Goal: Task Accomplishment & Management: Manage account settings

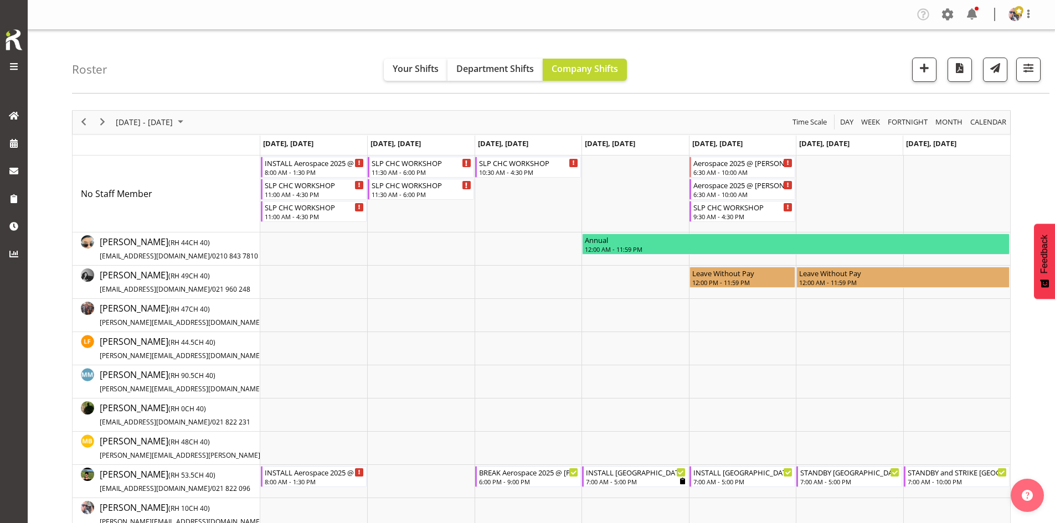
scroll to position [222, 0]
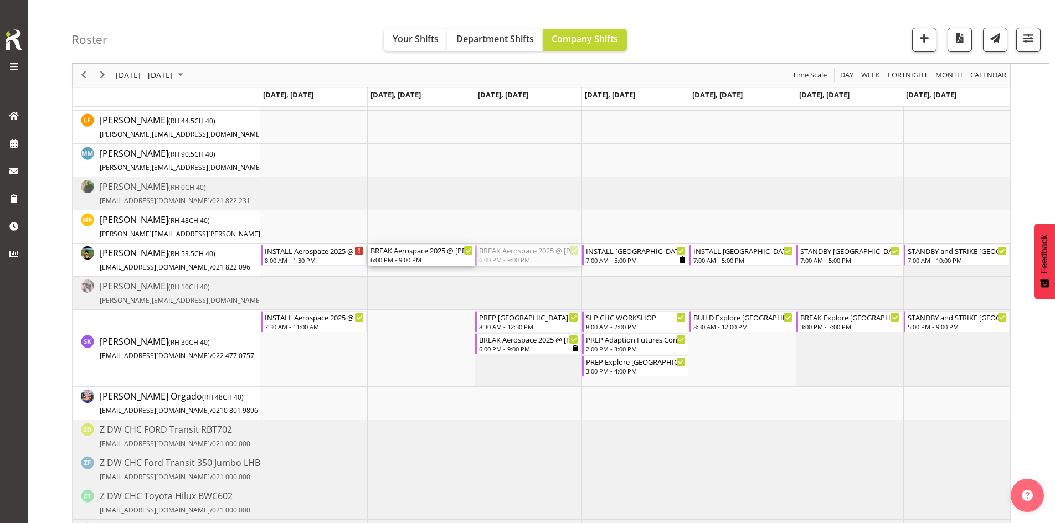
drag, startPoint x: 540, startPoint y: 260, endPoint x: 471, endPoint y: 260, distance: 69.2
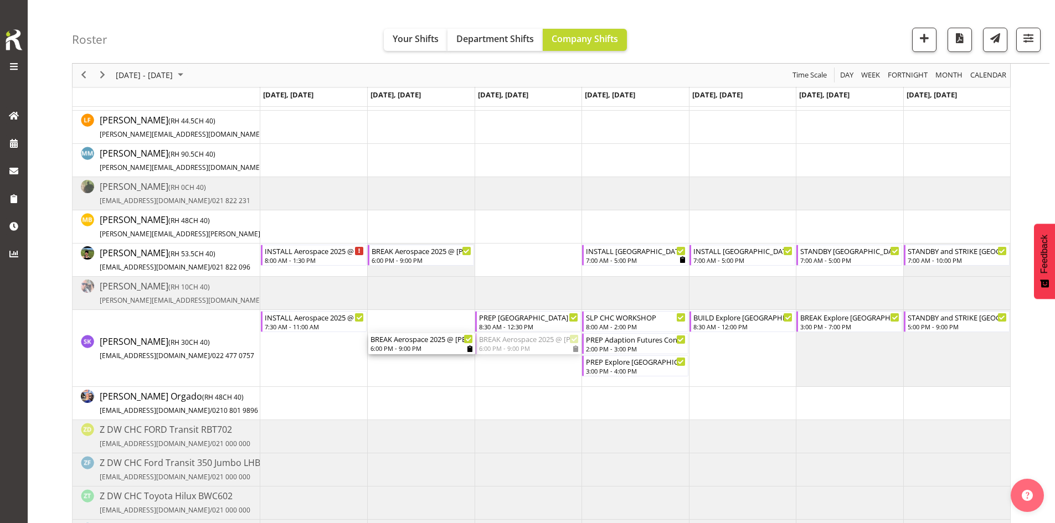
drag, startPoint x: 536, startPoint y: 340, endPoint x: 415, endPoint y: 336, distance: 120.3
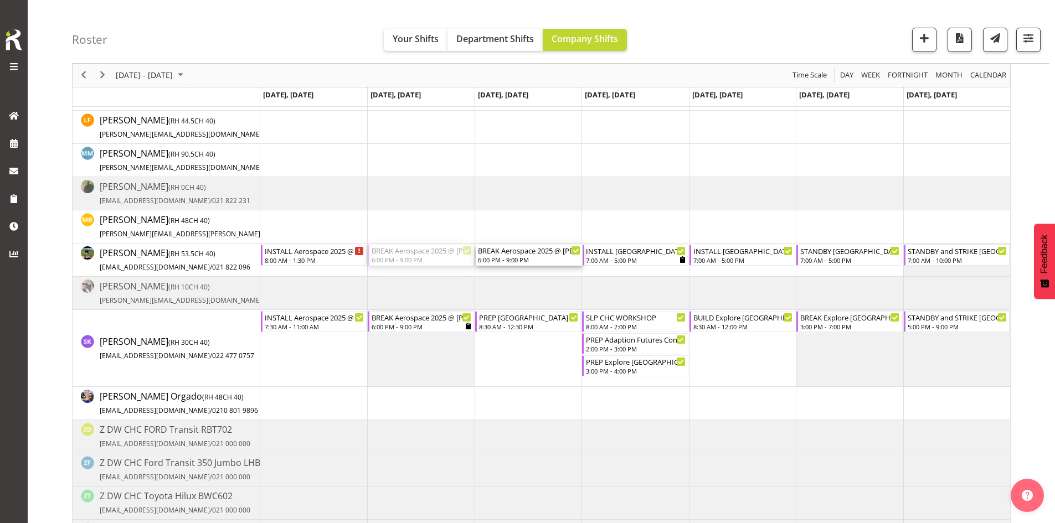
drag, startPoint x: 419, startPoint y: 258, endPoint x: 518, endPoint y: 256, distance: 99.2
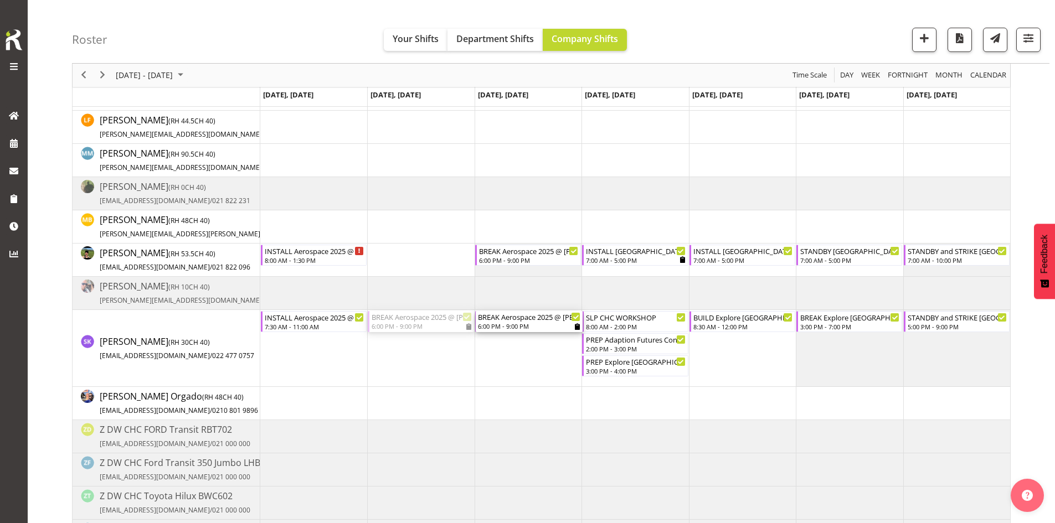
drag, startPoint x: 435, startPoint y: 316, endPoint x: 494, endPoint y: 324, distance: 59.8
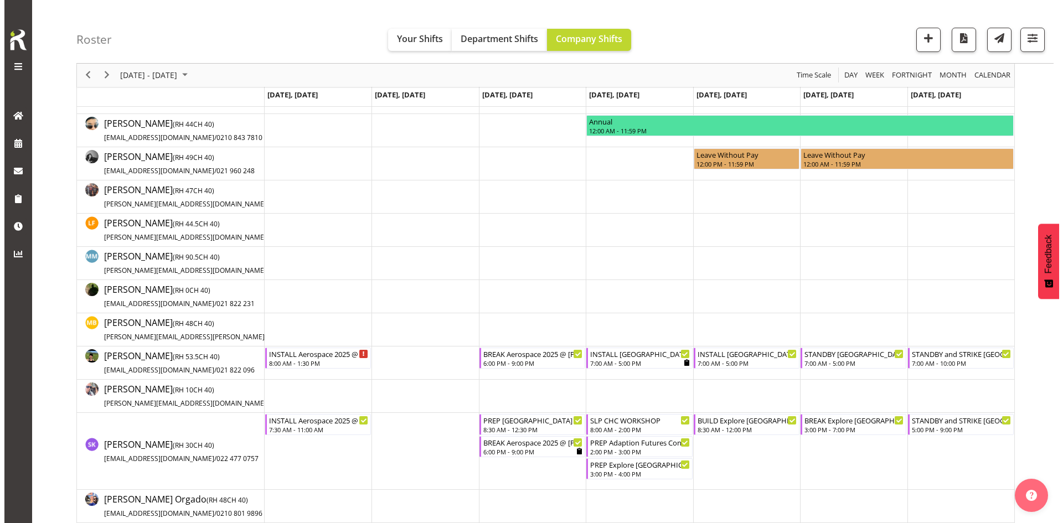
scroll to position [0, 0]
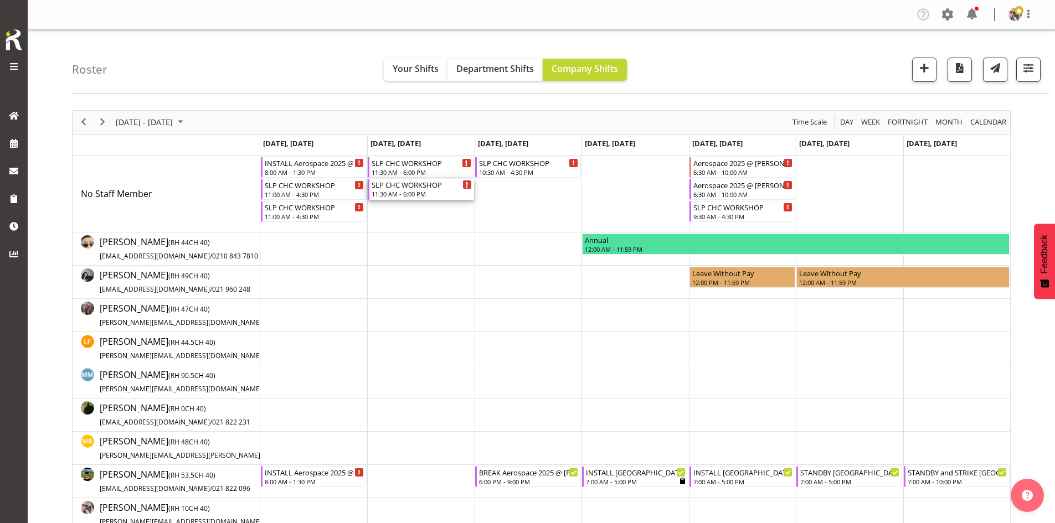
click at [403, 184] on div "SLP CHC WORKSHOP" at bounding box center [422, 184] width 100 height 11
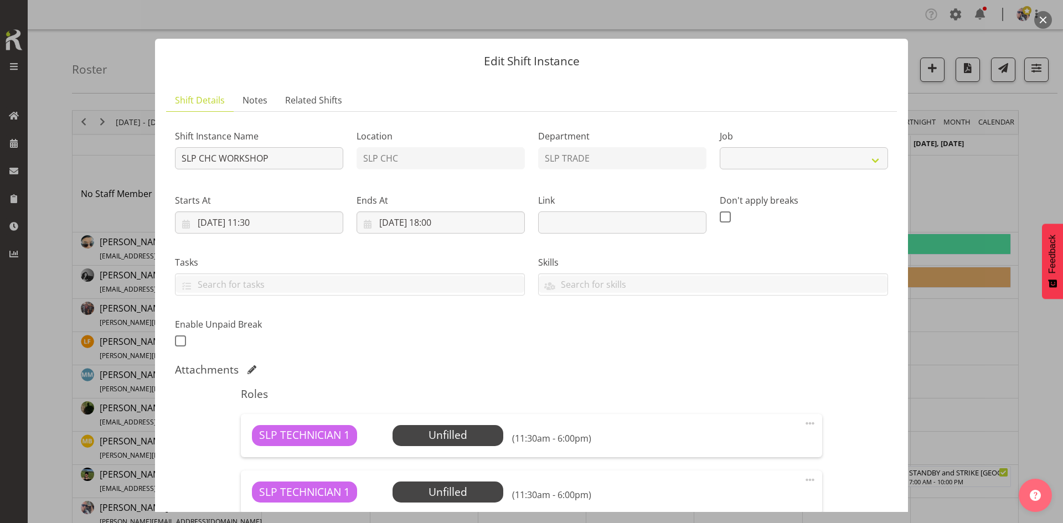
select select "45"
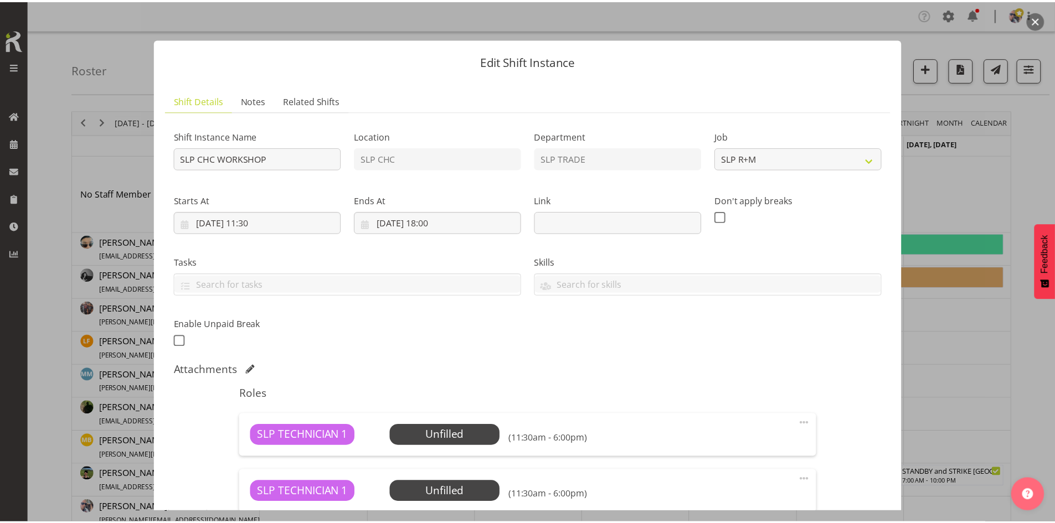
scroll to position [151, 0]
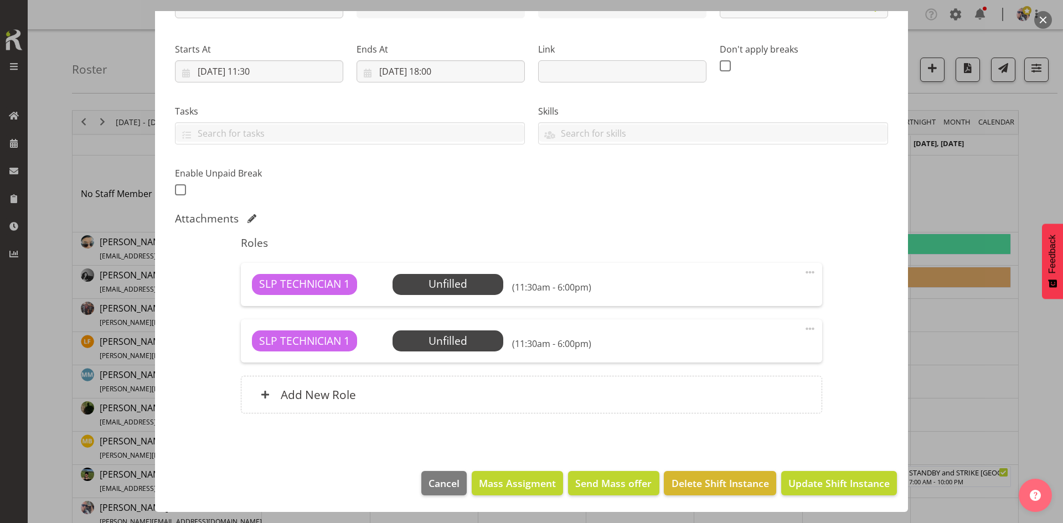
click at [0, 0] on span "Select Employee" at bounding box center [0, 0] width 0 height 0
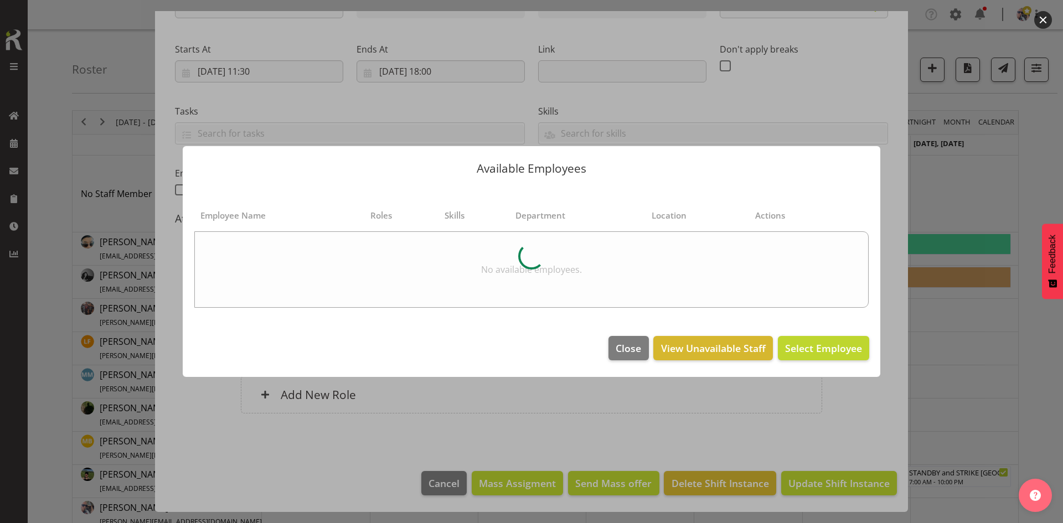
click at [621, 361] on footer "Close View Unavailable Staff Select Employee" at bounding box center [532, 351] width 698 height 52
click at [621, 351] on span "Close" at bounding box center [628, 348] width 25 height 14
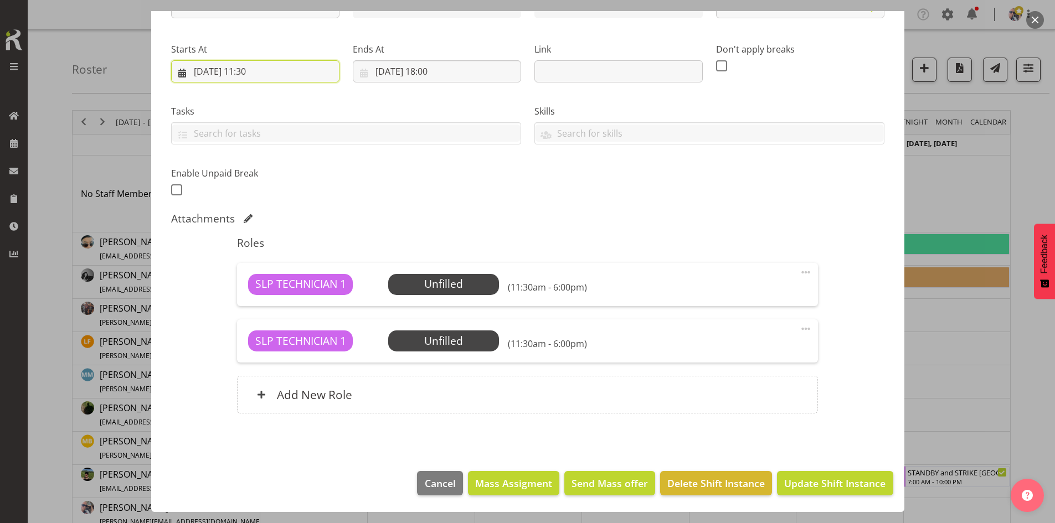
click at [272, 73] on input "[DATE] 11:30" at bounding box center [255, 71] width 168 height 22
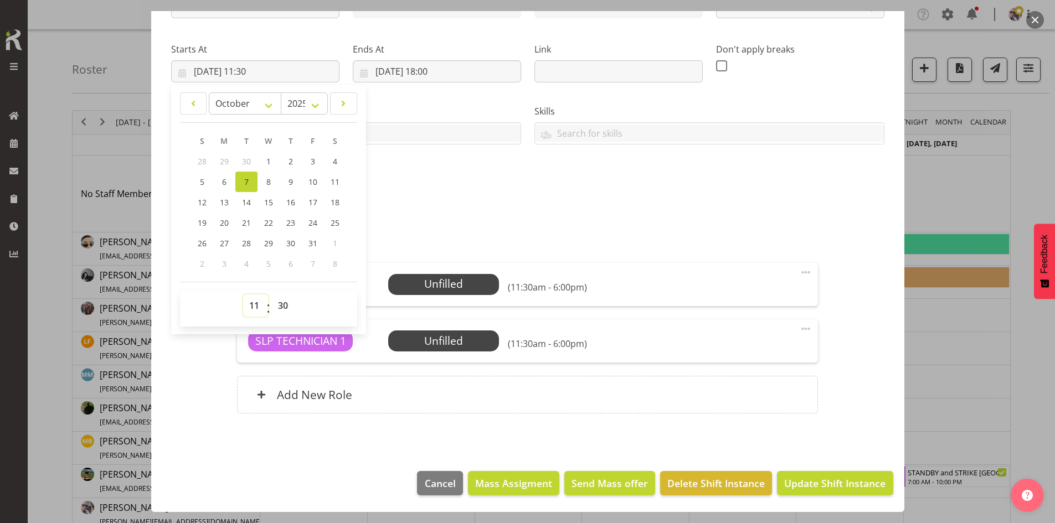
click at [256, 311] on select "00 01 02 03 04 05 06 07 08 09 10 11 12 13 14 15 16 17 18 19 20 21 22 23" at bounding box center [255, 306] width 25 height 22
select select "8"
click at [243, 295] on select "00 01 02 03 04 05 06 07 08 09 10 11 12 13 14 15 16 17 18 19 20 21 22 23" at bounding box center [255, 306] width 25 height 22
type input "[DATE] 08:30"
click at [446, 65] on input "[DATE] 18:00" at bounding box center [437, 71] width 168 height 22
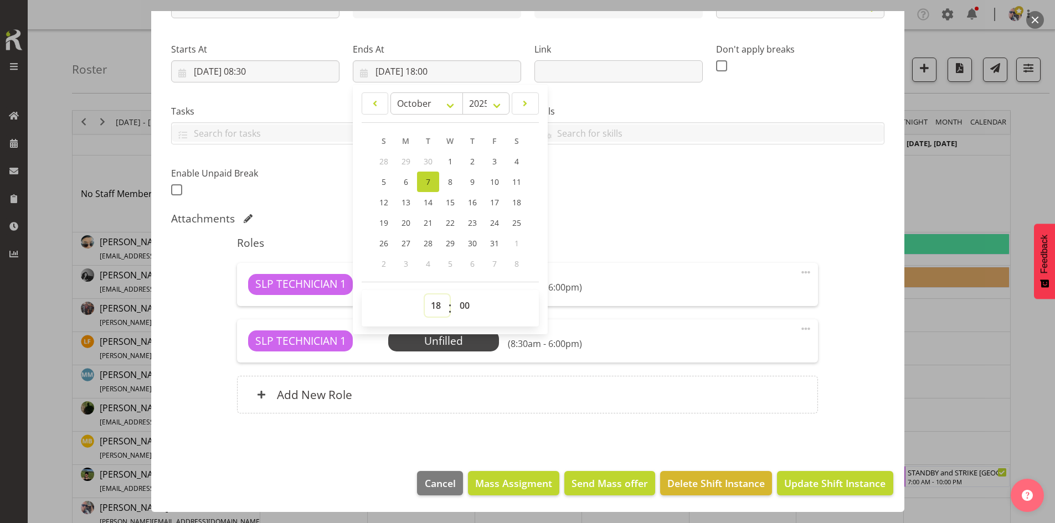
click at [432, 301] on select "00 01 02 03 04 05 06 07 08 09 10 11 12 13 14 15 16 17 18 19 20 21 22 23" at bounding box center [437, 306] width 25 height 22
select select "16"
click at [425, 295] on select "00 01 02 03 04 05 06 07 08 09 10 11 12 13 14 15 16 17 18 19 20 21 22 23" at bounding box center [437, 306] width 25 height 22
type input "[DATE] 16:00"
click at [465, 309] on select "00 01 02 03 04 05 06 07 08 09 10 11 12 13 14 15 16 17 18 19 20 21 22 23 24 25 2…" at bounding box center [466, 306] width 25 height 22
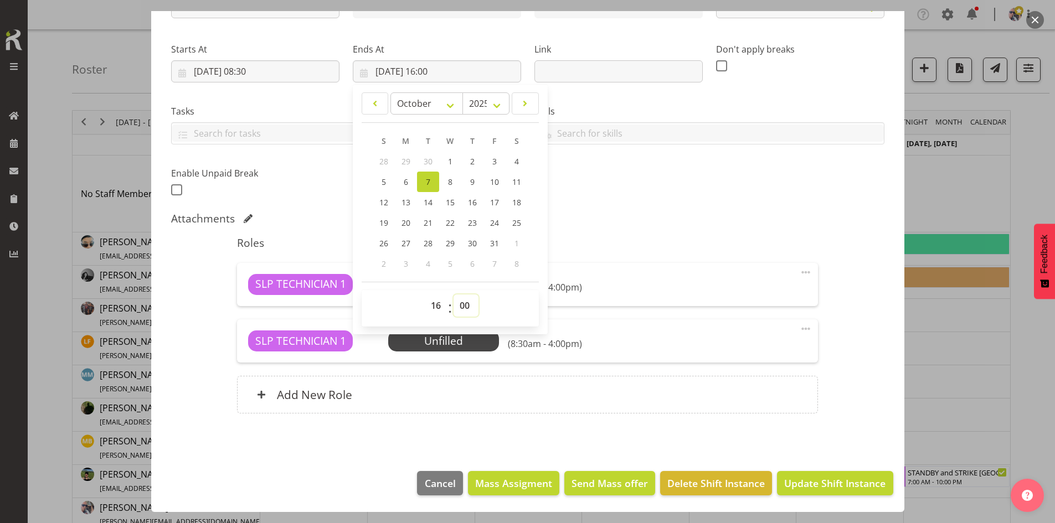
select select "30"
click at [454, 295] on select "00 01 02 03 04 05 06 07 08 09 10 11 12 13 14 15 16 17 18 19 20 21 22 23 24 25 2…" at bounding box center [466, 306] width 25 height 22
type input "[DATE] 16:30"
click at [580, 230] on div "Roles SLP TECHNICIAN 1 Unfilled Select Employee (8:30am - 4:30pm) Edit Cover Ro…" at bounding box center [527, 329] width 594 height 198
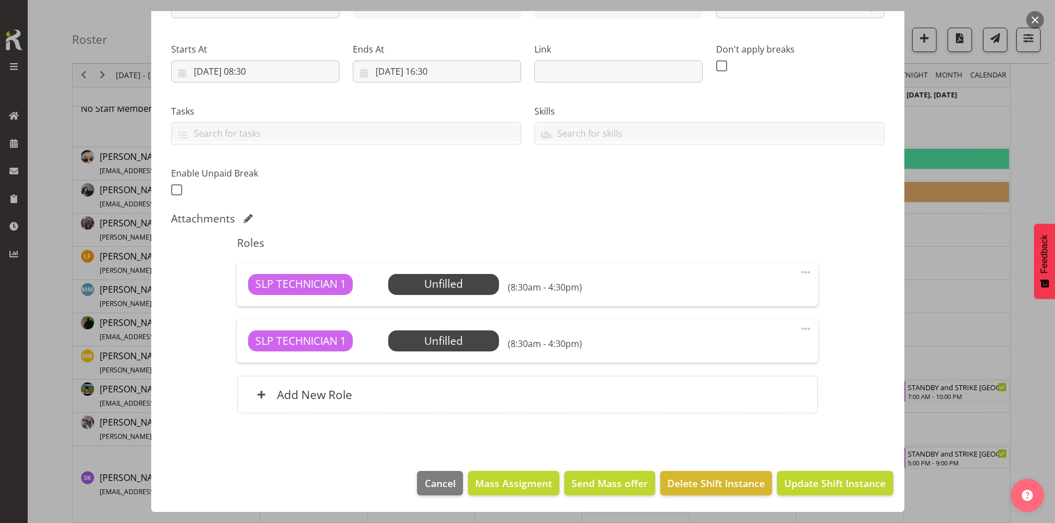
scroll to position [111, 0]
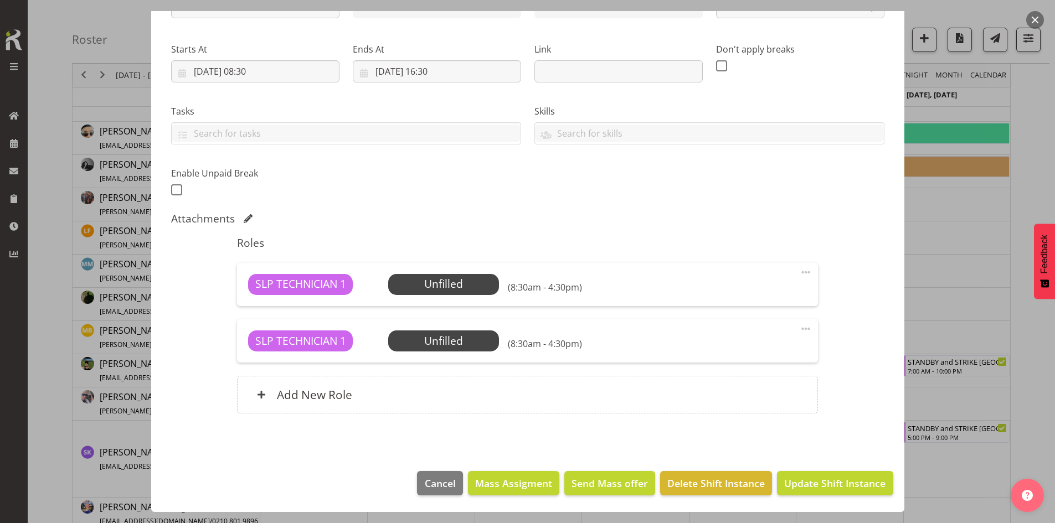
click at [0, 0] on span "Select Employee" at bounding box center [0, 0] width 0 height 0
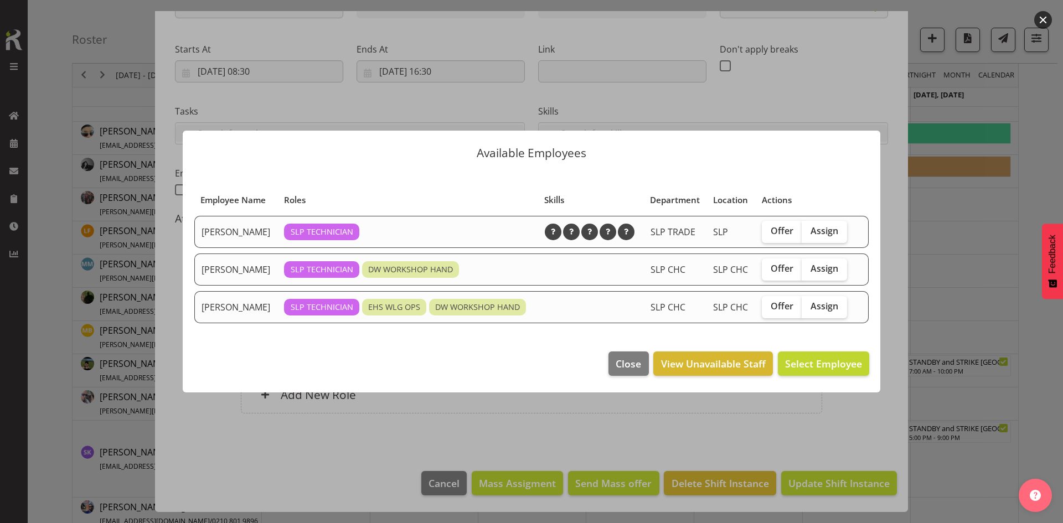
click at [824, 271] on span "Assign" at bounding box center [825, 268] width 28 height 11
click at [809, 271] on input "Assign" at bounding box center [805, 268] width 7 height 7
checkbox input "true"
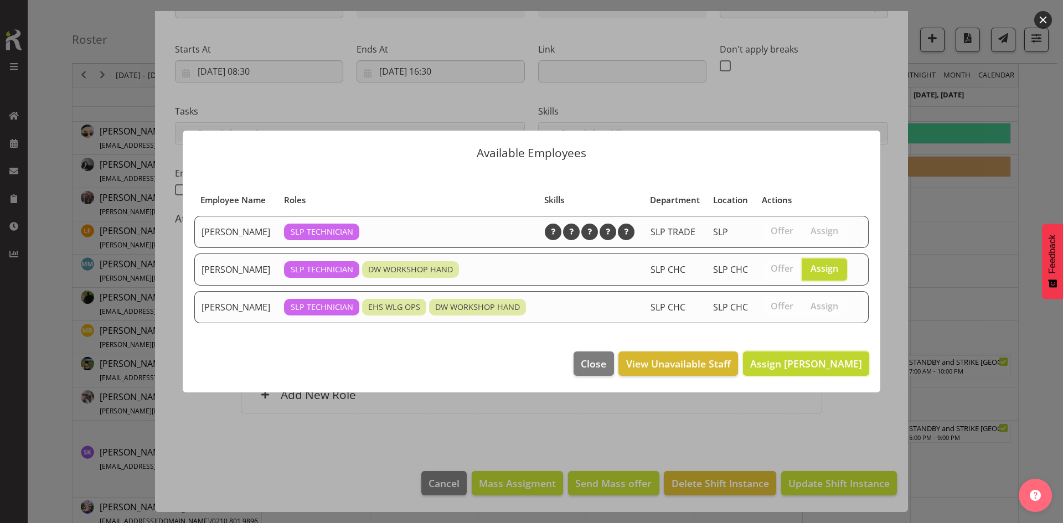
click at [795, 356] on button "Assign [PERSON_NAME]" at bounding box center [806, 364] width 126 height 24
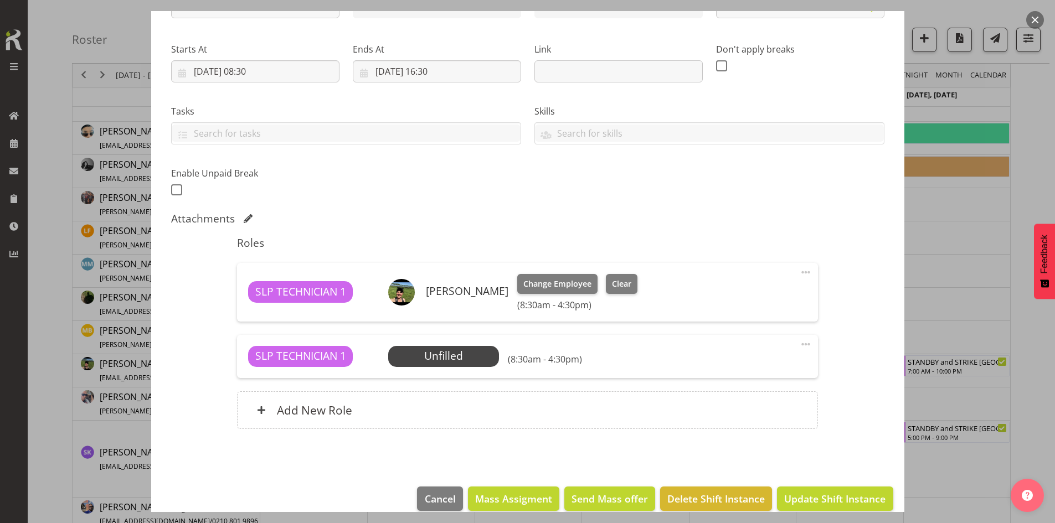
click at [0, 0] on span "Select Employee" at bounding box center [0, 0] width 0 height 0
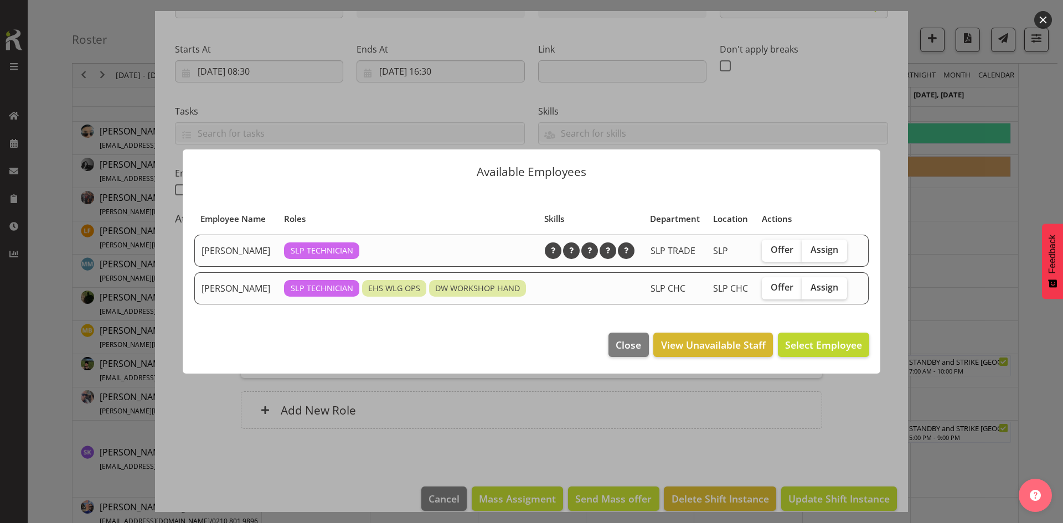
click at [821, 292] on span "Assign" at bounding box center [825, 287] width 28 height 11
click at [809, 291] on input "Assign" at bounding box center [805, 287] width 7 height 7
checkbox input "true"
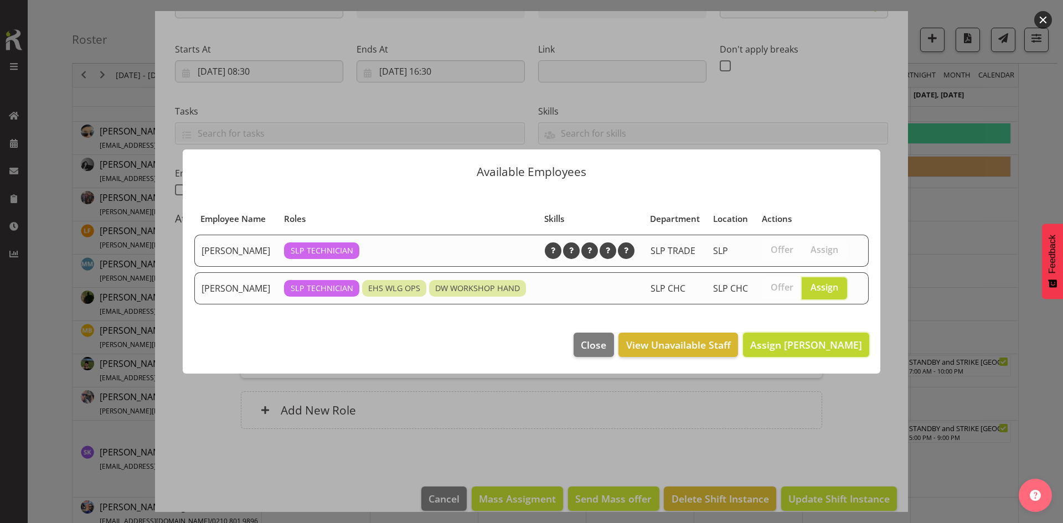
click at [805, 350] on span "Assign [PERSON_NAME]" at bounding box center [807, 344] width 112 height 13
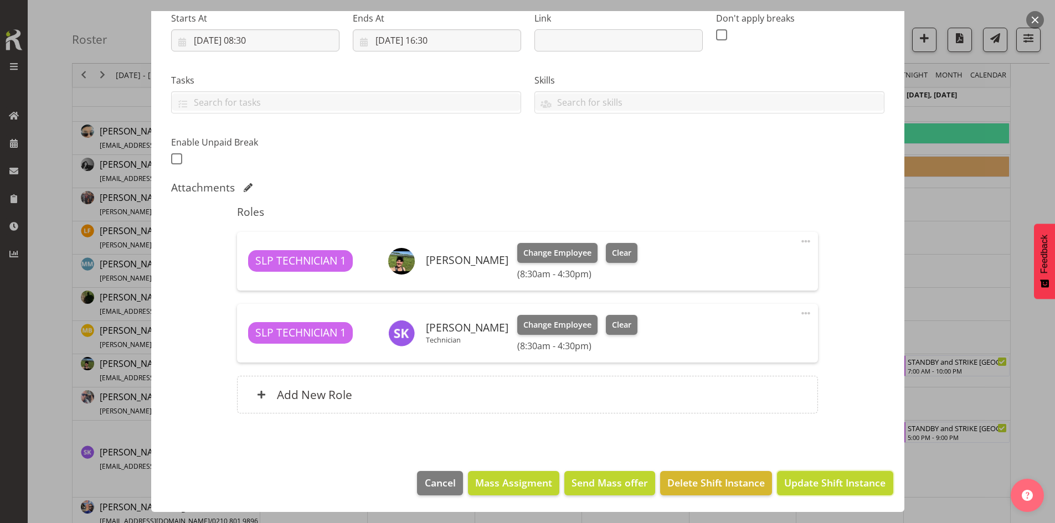
click at [810, 471] on button "Update Shift Instance" at bounding box center [835, 483] width 116 height 24
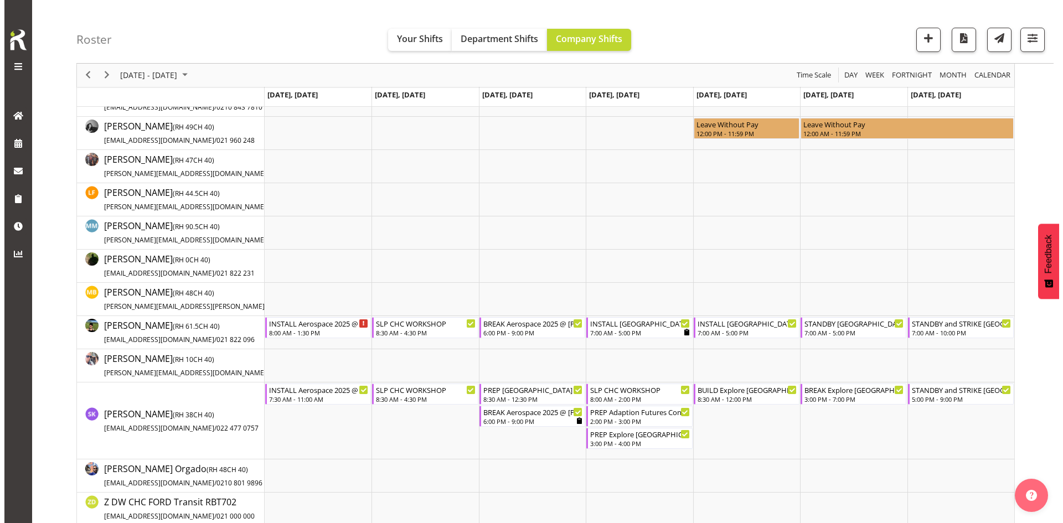
scroll to position [222, 0]
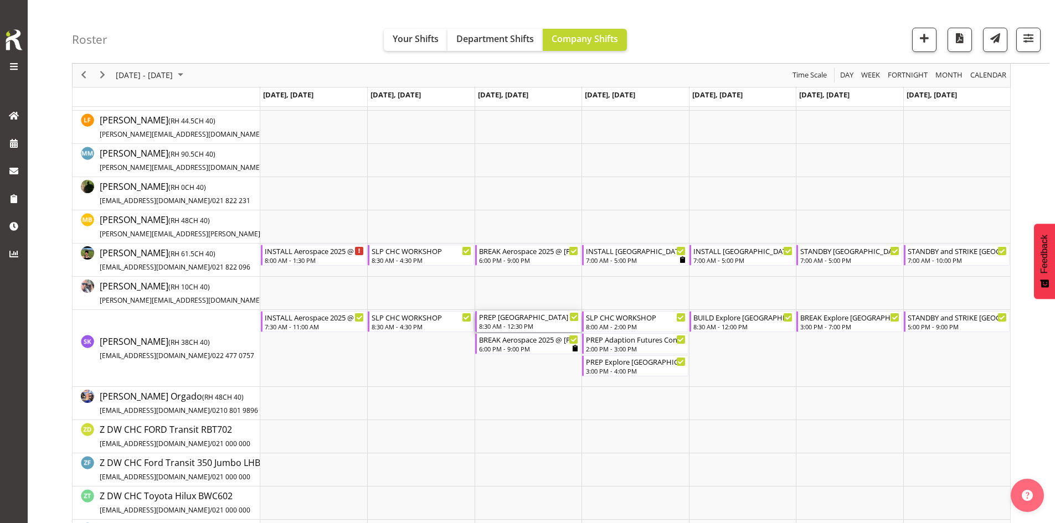
click at [523, 327] on div "8:30 AM - 12:30 PM" at bounding box center [529, 326] width 100 height 9
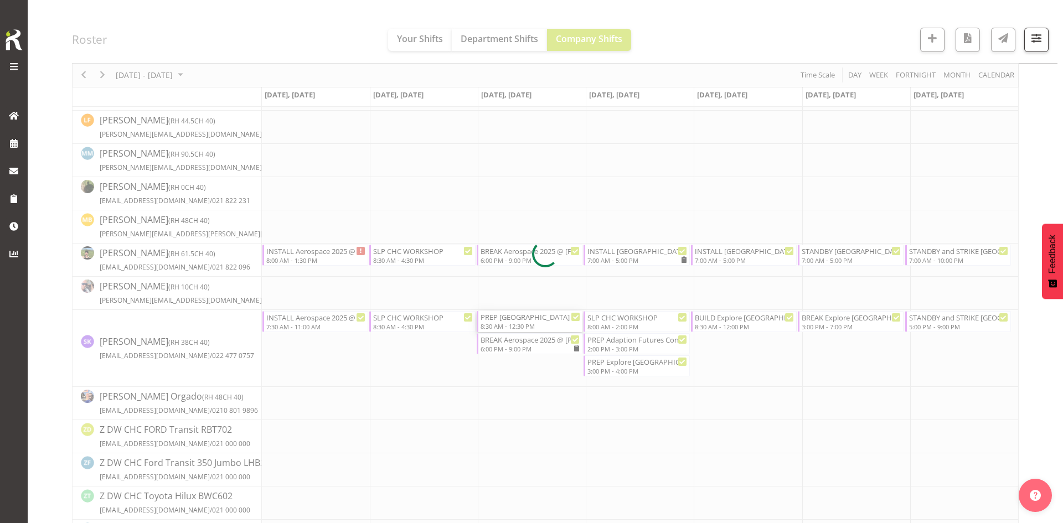
select select
select select "9"
select select "2025"
select select "8"
select select "30"
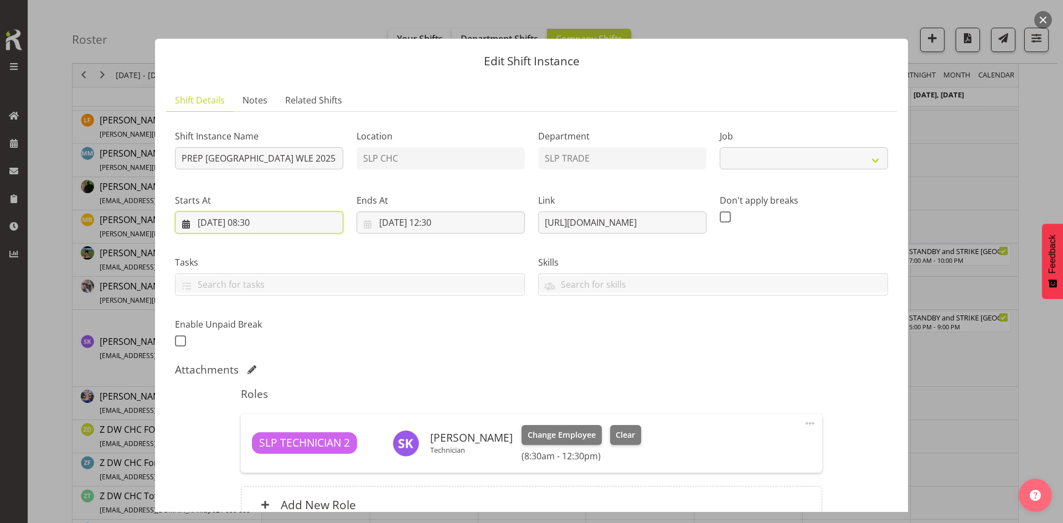
click at [293, 216] on input "[DATE] 08:30" at bounding box center [259, 223] width 168 height 22
select select "9228"
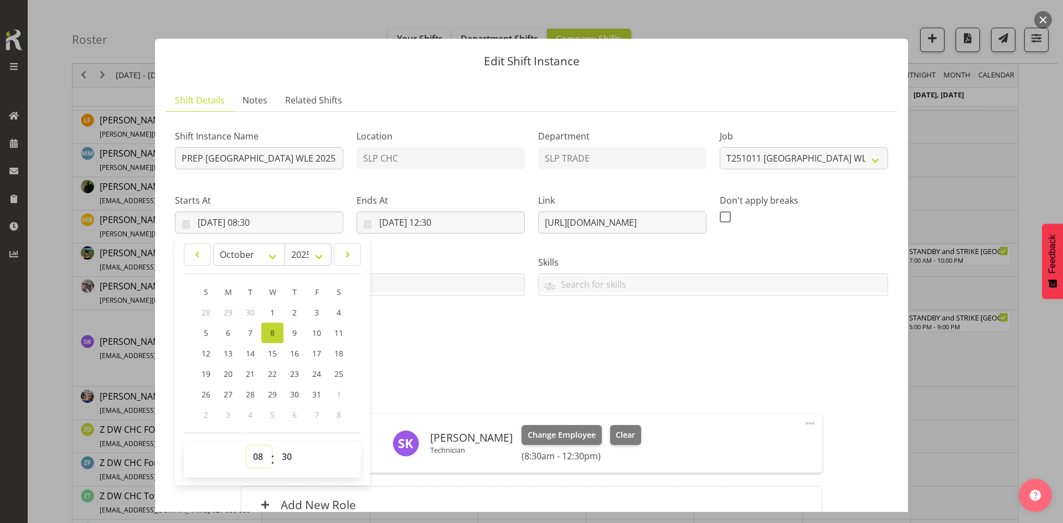
click at [252, 449] on select "00 01 02 03 04 05 06 07 08 09 10 11 12 13 14 15 16 17 18 19 20 21 22 23" at bounding box center [259, 457] width 25 height 22
select select "10"
click at [247, 446] on select "00 01 02 03 04 05 06 07 08 09 10 11 12 13 14 15 16 17 18 19 20 21 22 23" at bounding box center [259, 457] width 25 height 22
type input "[DATE] 10:30"
click at [292, 451] on select "00 01 02 03 04 05 06 07 08 09 10 11 12 13 14 15 16 17 18 19 20 21 22 23 24 25 2…" at bounding box center [288, 457] width 25 height 22
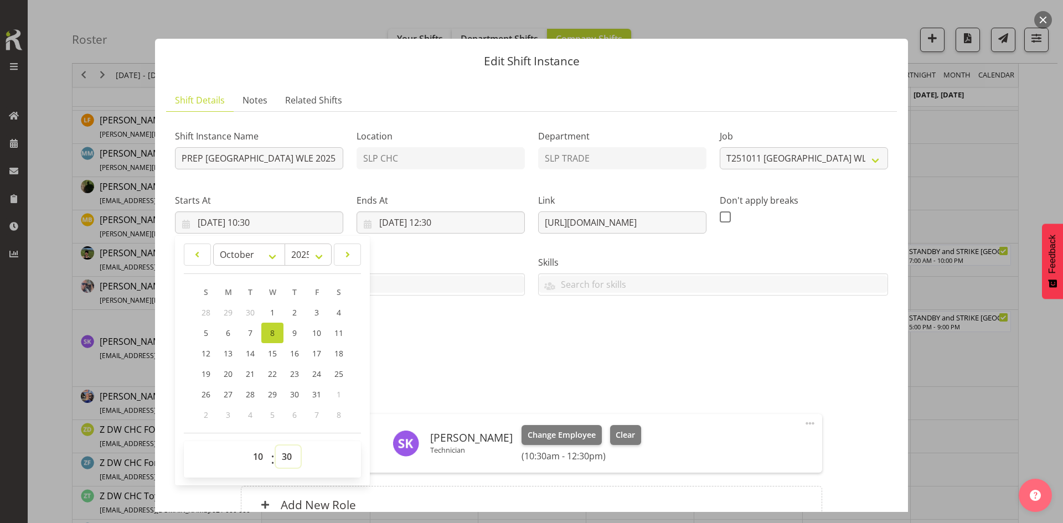
select select "0"
click at [276, 446] on select "00 01 02 03 04 05 06 07 08 09 10 11 12 13 14 15 16 17 18 19 20 21 22 23 24 25 2…" at bounding box center [288, 457] width 25 height 22
type input "[DATE] 10:00"
click at [639, 353] on div "Shift Instance Name PREP [GEOGRAPHIC_DATA] WLE 2025 @ The Workshop Location SLP…" at bounding box center [531, 235] width 727 height 243
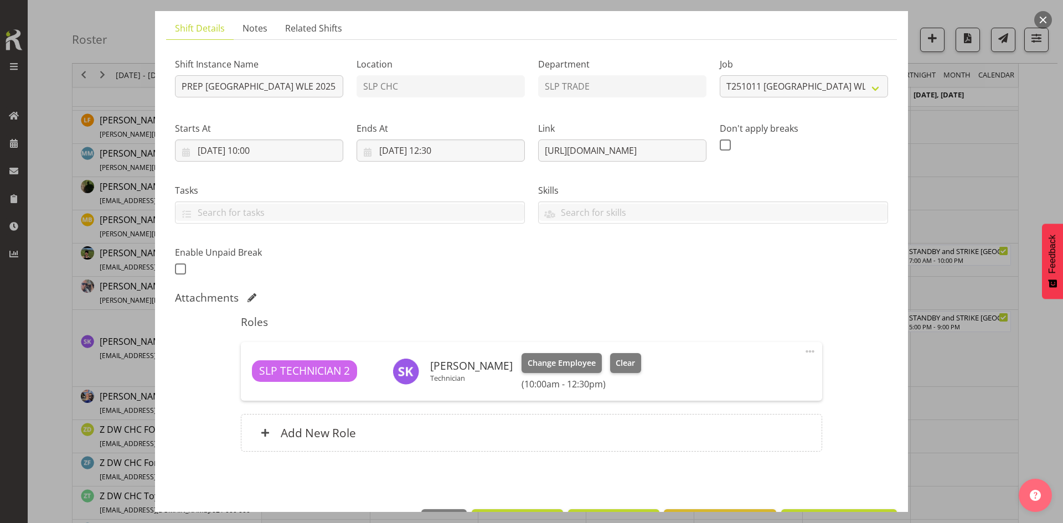
scroll to position [110, 0]
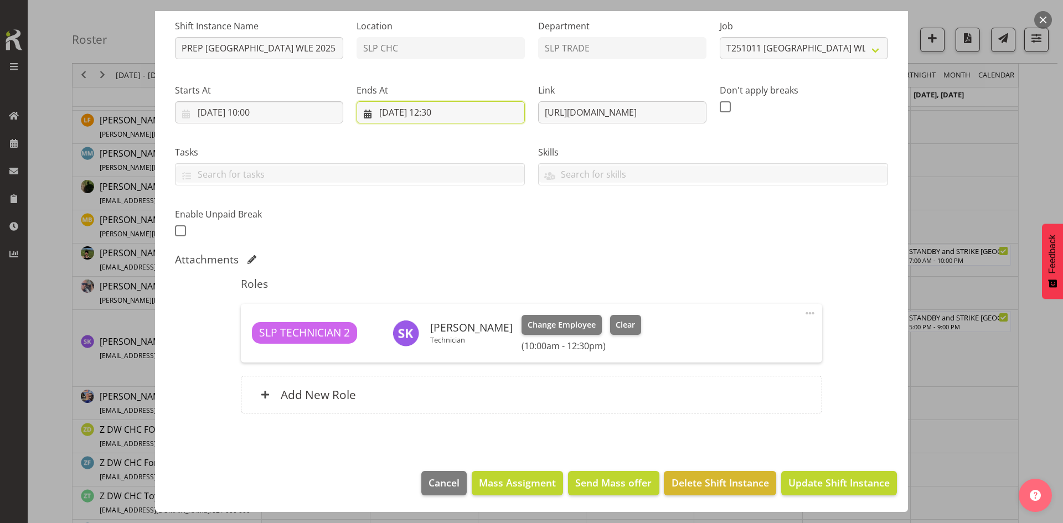
click at [443, 111] on input "[DATE] 12:30" at bounding box center [441, 112] width 168 height 22
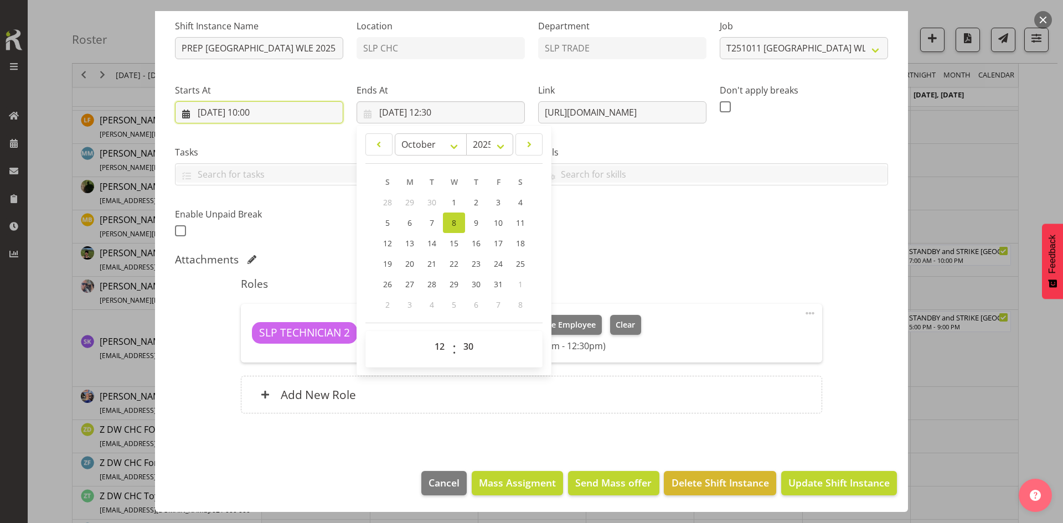
click at [258, 113] on input "[DATE] 10:00" at bounding box center [259, 112] width 168 height 22
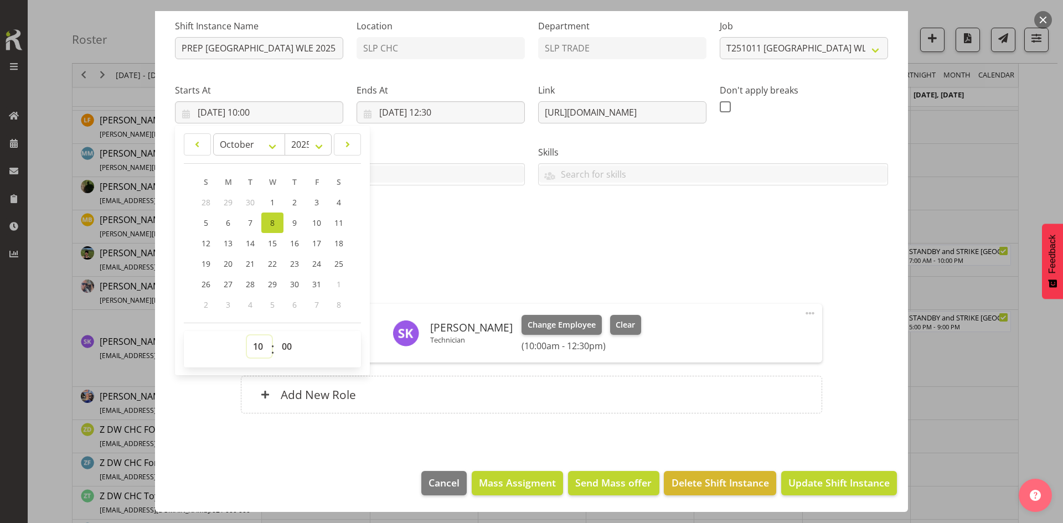
click at [255, 344] on select "00 01 02 03 04 05 06 07 08 09 10 11 12 13 14 15 16 17 18 19 20 21 22 23" at bounding box center [259, 347] width 25 height 22
select select "12"
click at [247, 336] on select "00 01 02 03 04 05 06 07 08 09 10 11 12 13 14 15 16 17 18 19 20 21 22 23" at bounding box center [259, 347] width 25 height 22
type input "[DATE] 12:00"
click at [446, 111] on input "[DATE] 12:30" at bounding box center [441, 112] width 168 height 22
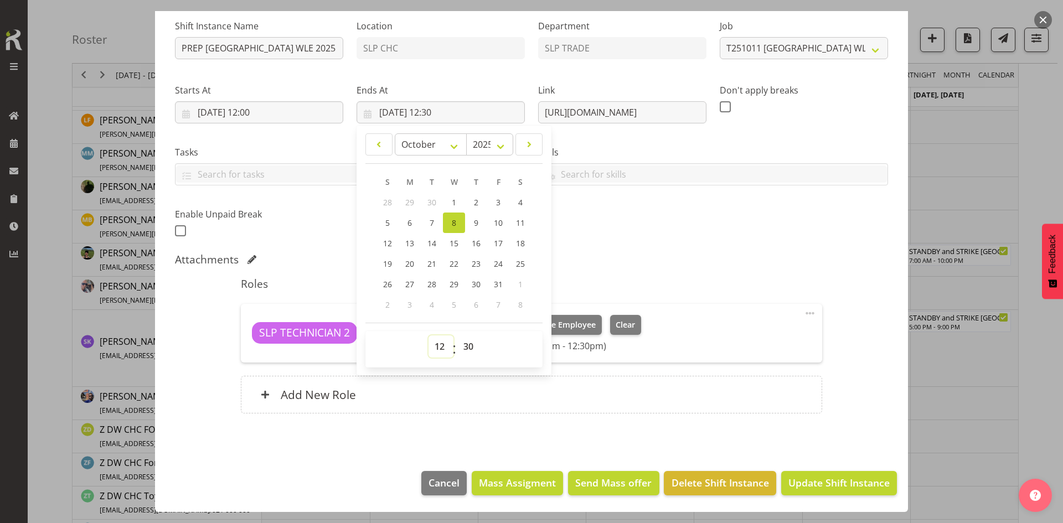
drag, startPoint x: 435, startPoint y: 342, endPoint x: 436, endPoint y: 336, distance: 5.6
click at [435, 342] on select "00 01 02 03 04 05 06 07 08 09 10 11 12 13 14 15 16 17 18 19 20 21 22 23" at bounding box center [441, 347] width 25 height 22
select select "18"
click at [429, 336] on select "00 01 02 03 04 05 06 07 08 09 10 11 12 13 14 15 16 17 18 19 20 21 22 23" at bounding box center [441, 347] width 25 height 22
type input "[DATE] 18:30"
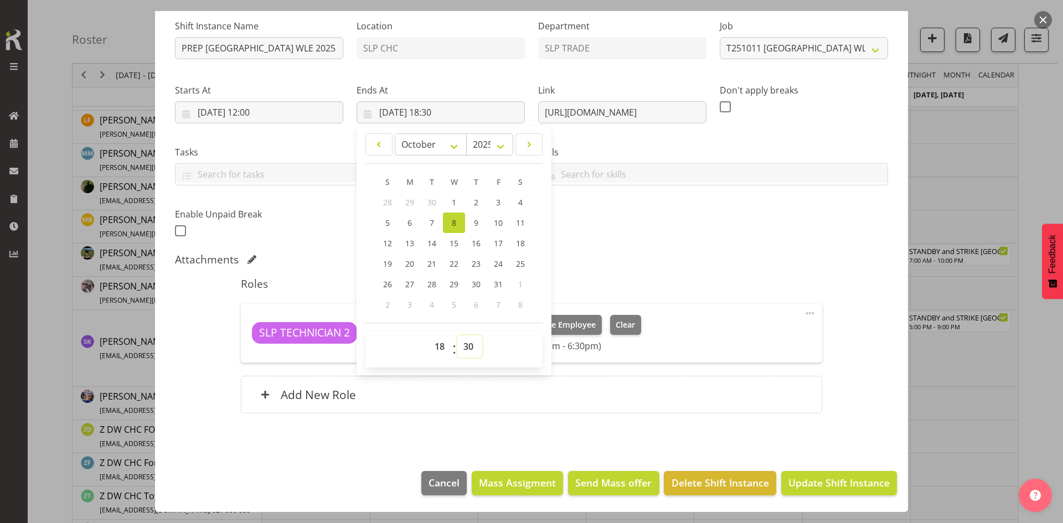
drag, startPoint x: 470, startPoint y: 349, endPoint x: 471, endPoint y: 342, distance: 6.7
click at [470, 349] on select "00 01 02 03 04 05 06 07 08 09 10 11 12 13 14 15 16 17 18 19 20 21 22 23 24 25 2…" at bounding box center [470, 347] width 25 height 22
select select "0"
click at [458, 336] on select "00 01 02 03 04 05 06 07 08 09 10 11 12 13 14 15 16 17 18 19 20 21 22 23 24 25 2…" at bounding box center [470, 347] width 25 height 22
type input "[DATE] 18:00"
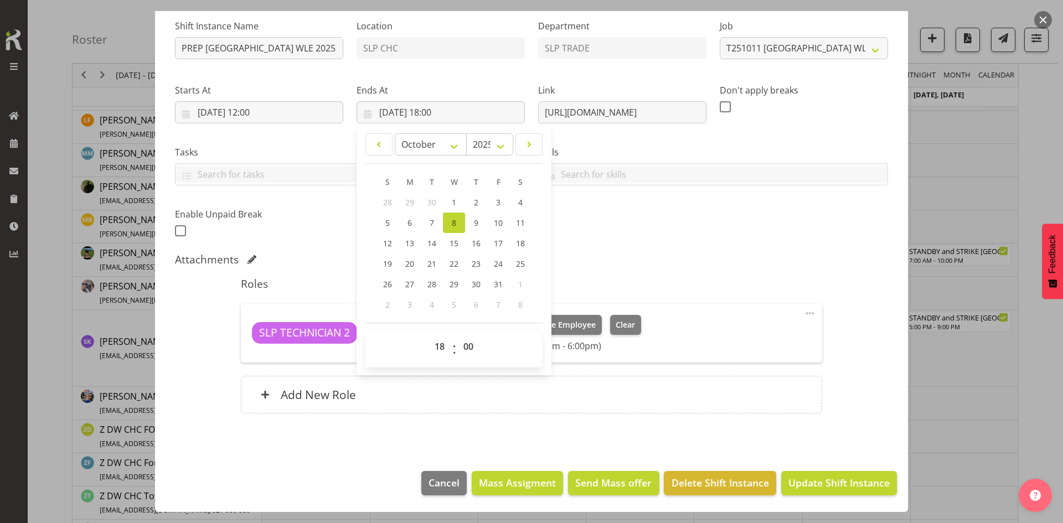
click at [648, 240] on div "Shift Instance Name PREP [GEOGRAPHIC_DATA] WLE 2025 @ The Workshop Location SLP…" at bounding box center [531, 125] width 727 height 243
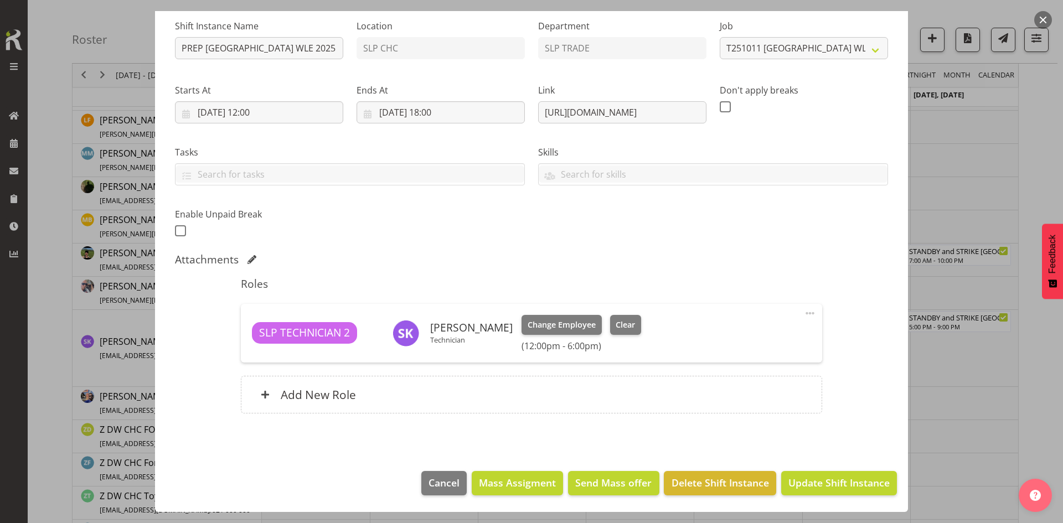
click at [811, 469] on footer "Cancel Mass Assigment Send Mass offer Delete Shift Instance Update Shift Instan…" at bounding box center [531, 486] width 753 height 52
click at [811, 477] on span "Update Shift Instance" at bounding box center [839, 483] width 101 height 14
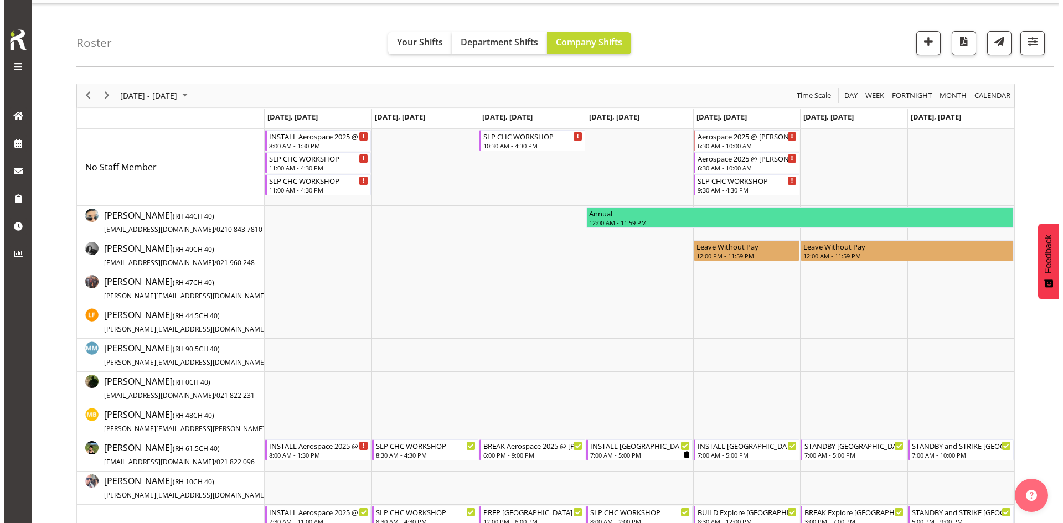
scroll to position [0, 0]
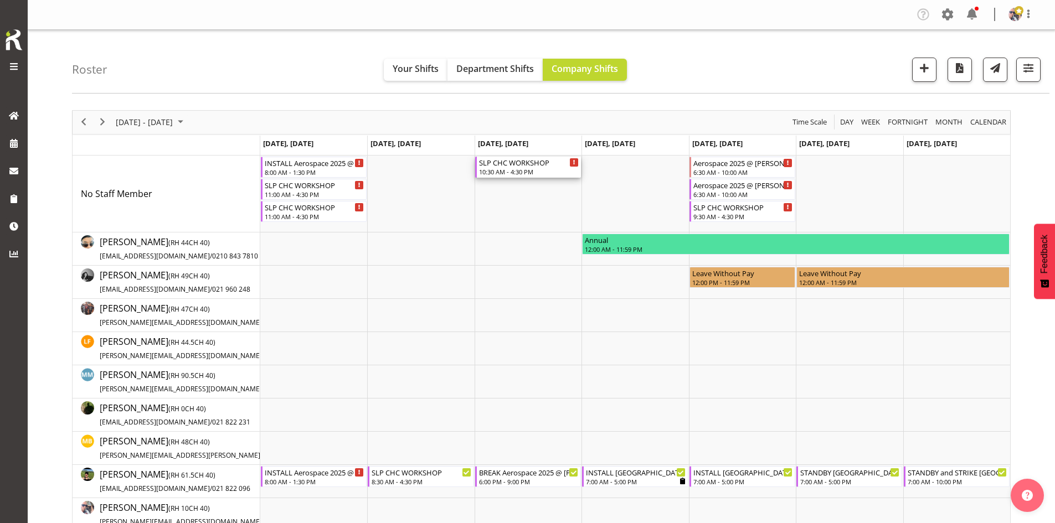
click at [527, 171] on div "10:30 AM - 4:30 PM" at bounding box center [529, 171] width 100 height 9
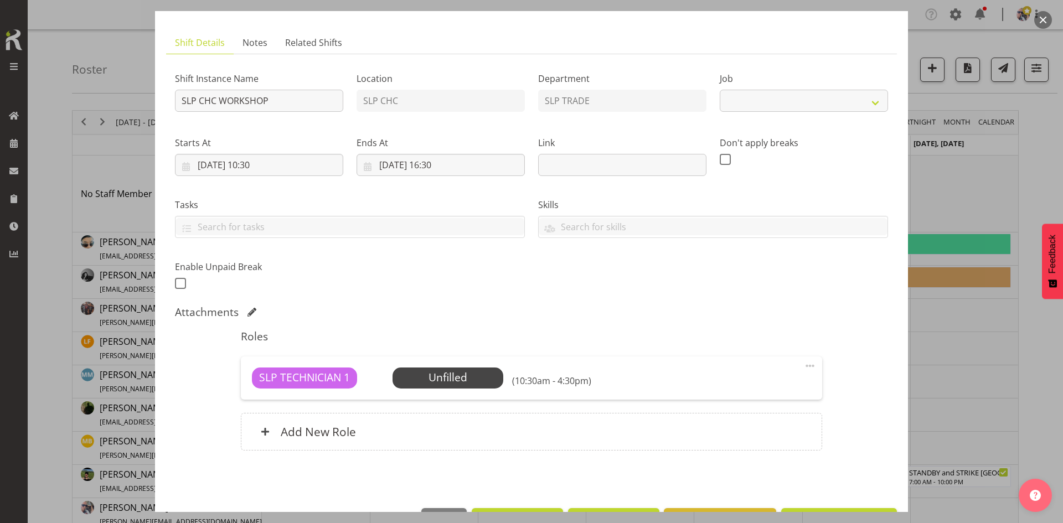
select select "45"
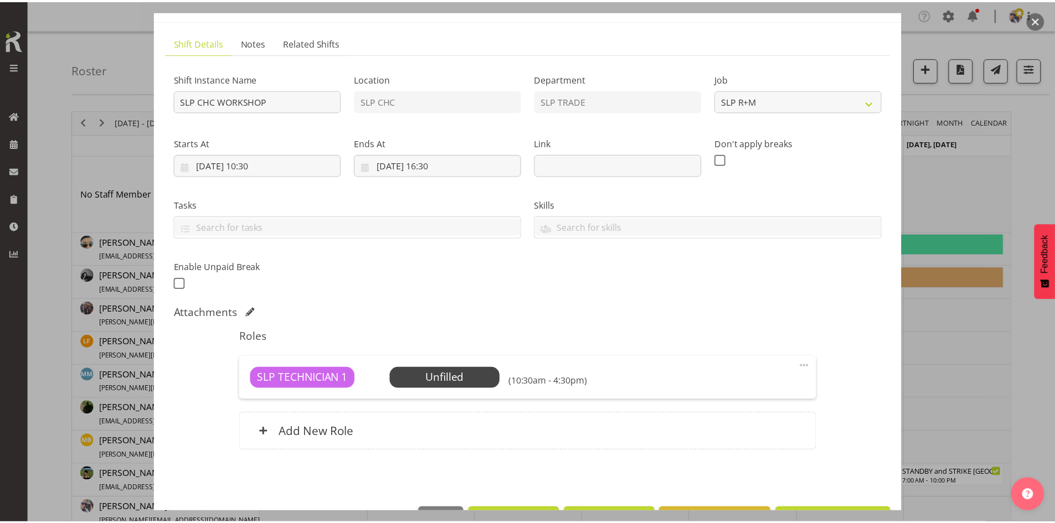
scroll to position [95, 0]
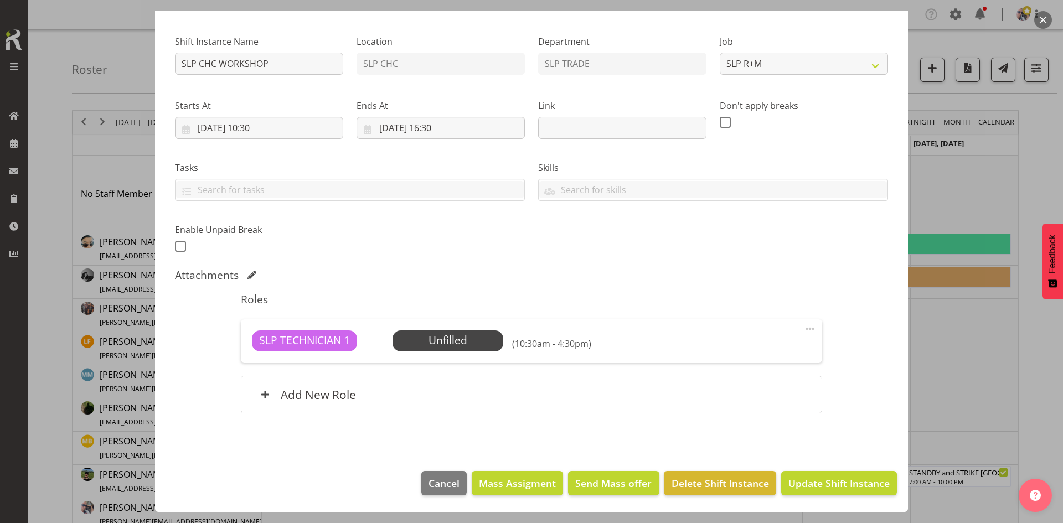
click at [0, 0] on span "Select Employee" at bounding box center [0, 0] width 0 height 0
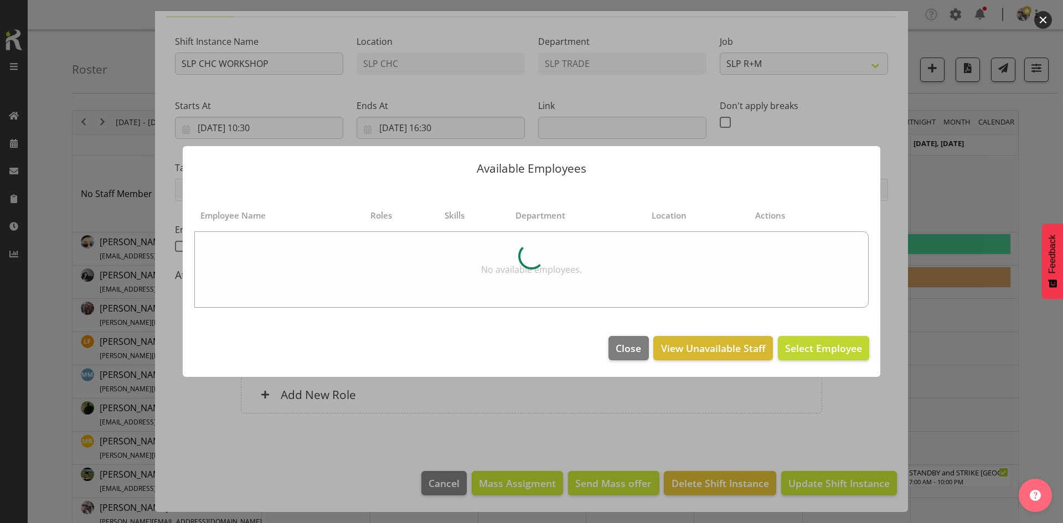
click at [488, 444] on div at bounding box center [531, 261] width 1063 height 523
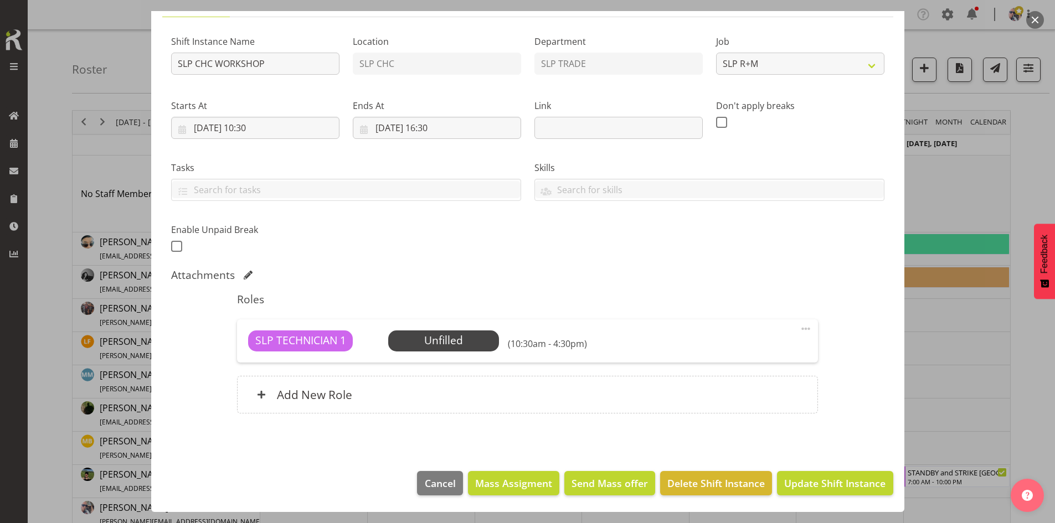
click at [245, 142] on div "Starts At [DATE] 10:30 January February March April May June July August Septem…" at bounding box center [256, 115] width 182 height 62
drag, startPoint x: 266, startPoint y: 124, endPoint x: 284, endPoint y: 154, distance: 35.1
click at [265, 126] on input "[DATE] 10:30" at bounding box center [255, 128] width 168 height 22
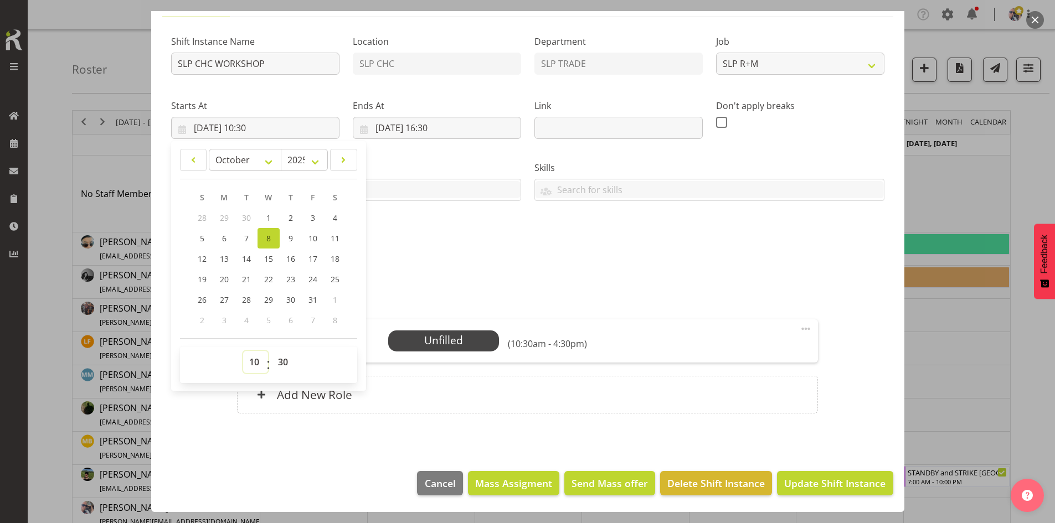
click at [254, 362] on select "00 01 02 03 04 05 06 07 08 09 10 11 12 13 14 15 16 17 18 19 20 21 22 23" at bounding box center [255, 362] width 25 height 22
select select "12"
click at [243, 351] on select "00 01 02 03 04 05 06 07 08 09 10 11 12 13 14 15 16 17 18 19 20 21 22 23" at bounding box center [255, 362] width 25 height 22
type input "[DATE] 12:30"
click at [284, 366] on select "00 01 02 03 04 05 06 07 08 09 10 11 12 13 14 15 16 17 18 19 20 21 22 23 24 25 2…" at bounding box center [284, 362] width 25 height 22
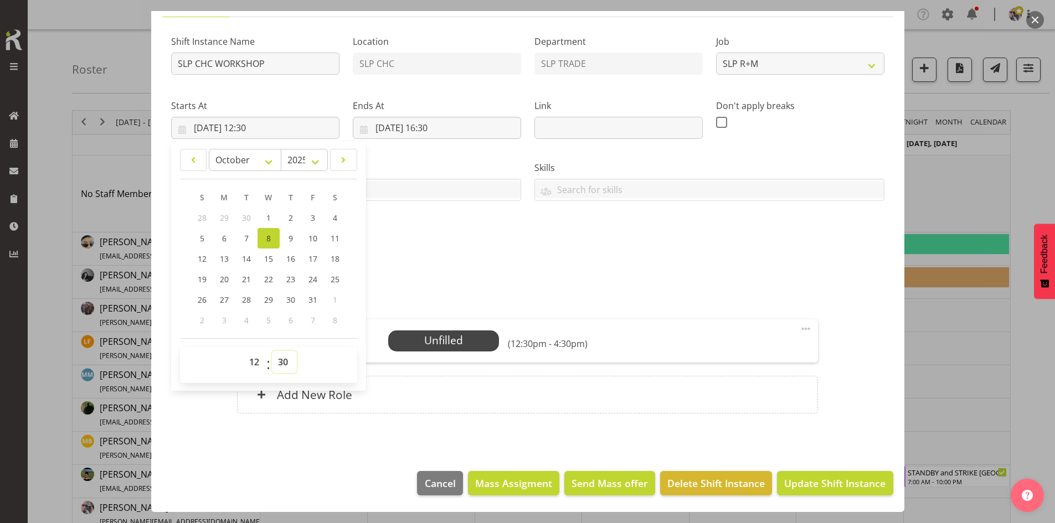
select select "0"
click at [272, 351] on select "00 01 02 03 04 05 06 07 08 09 10 11 12 13 14 15 16 17 18 19 20 21 22 23 24 25 2…" at bounding box center [284, 362] width 25 height 22
type input "[DATE] 12:00"
click at [456, 124] on input "[DATE] 16:30" at bounding box center [437, 128] width 168 height 22
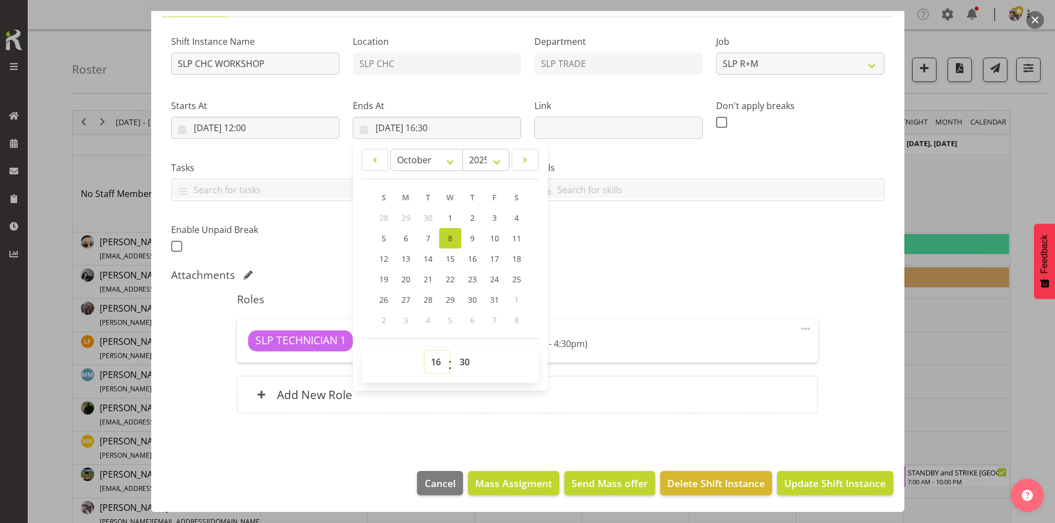
click at [435, 362] on select "00 01 02 03 04 05 06 07 08 09 10 11 12 13 14 15 16 17 18 19 20 21 22 23" at bounding box center [437, 362] width 25 height 22
select select "18"
click at [425, 351] on select "00 01 02 03 04 05 06 07 08 09 10 11 12 13 14 15 16 17 18 19 20 21 22 23" at bounding box center [437, 362] width 25 height 22
type input "[DATE] 18:30"
click at [462, 363] on select "00 01 02 03 04 05 06 07 08 09 10 11 12 13 14 15 16 17 18 19 20 21 22 23 24 25 2…" at bounding box center [466, 362] width 25 height 22
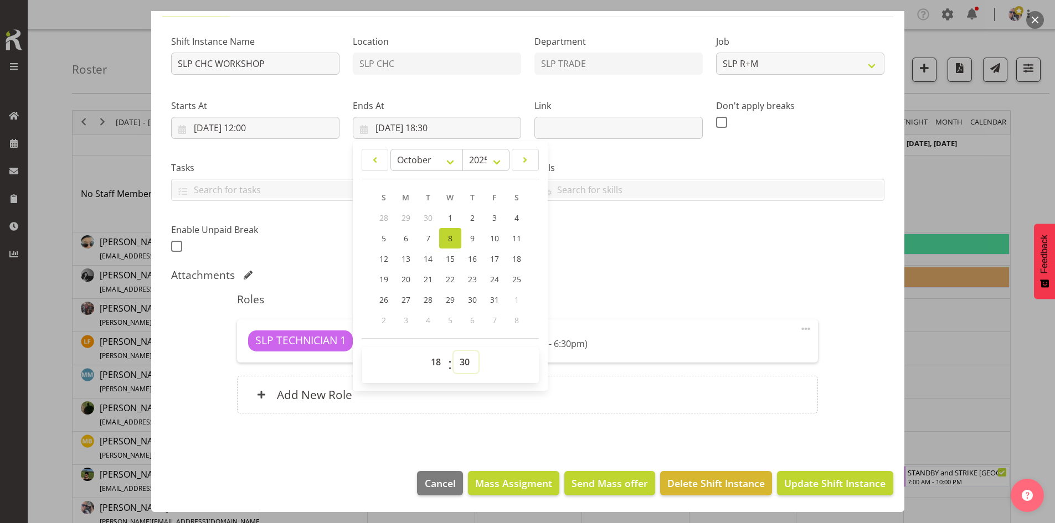
select select "0"
click at [454, 351] on select "00 01 02 03 04 05 06 07 08 09 10 11 12 13 14 15 16 17 18 19 20 21 22 23 24 25 2…" at bounding box center [466, 362] width 25 height 22
type input "[DATE] 18:00"
drag, startPoint x: 548, startPoint y: 210, endPoint x: 574, endPoint y: 226, distance: 30.6
click at [549, 211] on div "Shift Instance Name SLP CHC WORKSHOP Location SLP CHC Department SLP TRADE Job …" at bounding box center [528, 140] width 727 height 243
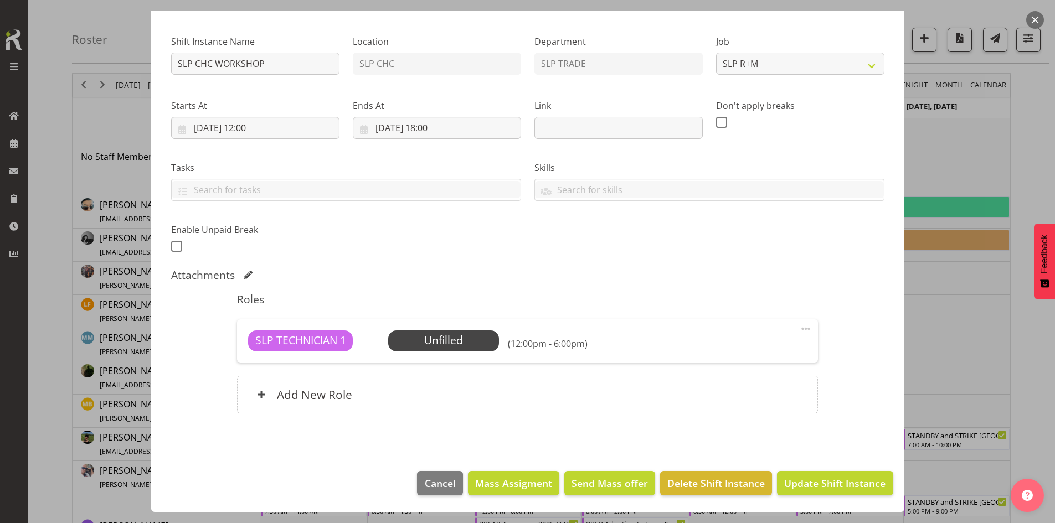
scroll to position [55, 0]
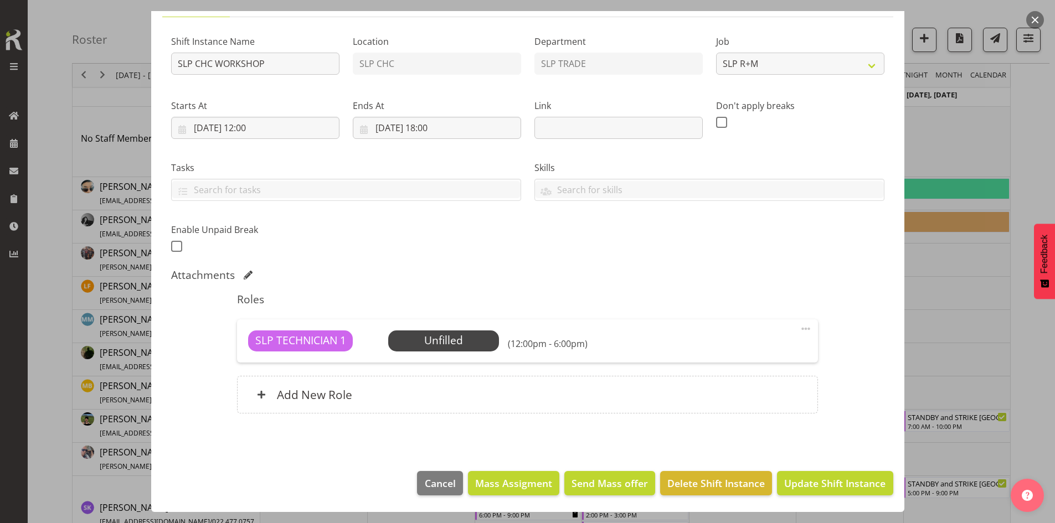
click at [0, 0] on span "Select Employee" at bounding box center [0, 0] width 0 height 0
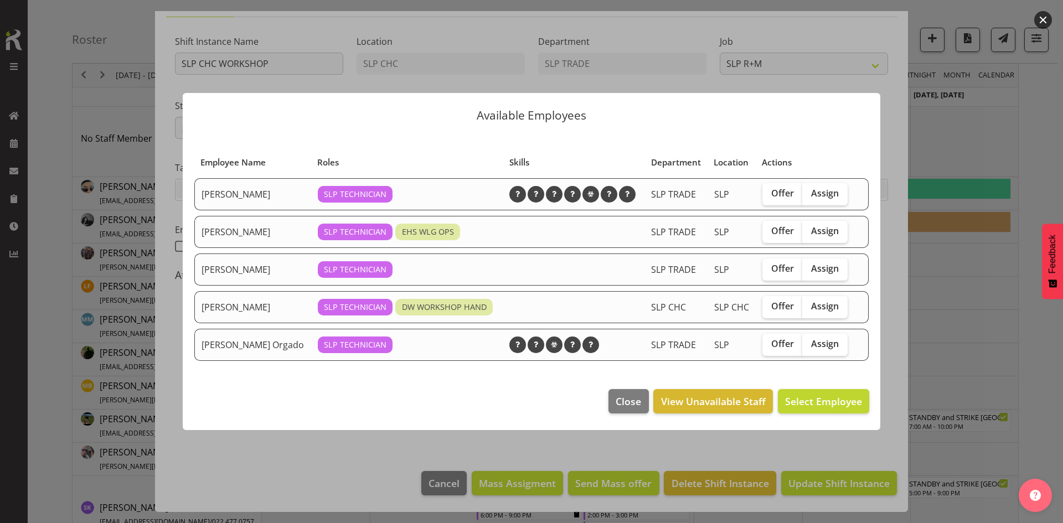
click at [833, 296] on label "Assign" at bounding box center [825, 307] width 45 height 22
click at [810, 303] on input "Assign" at bounding box center [806, 306] width 7 height 7
checkbox input "true"
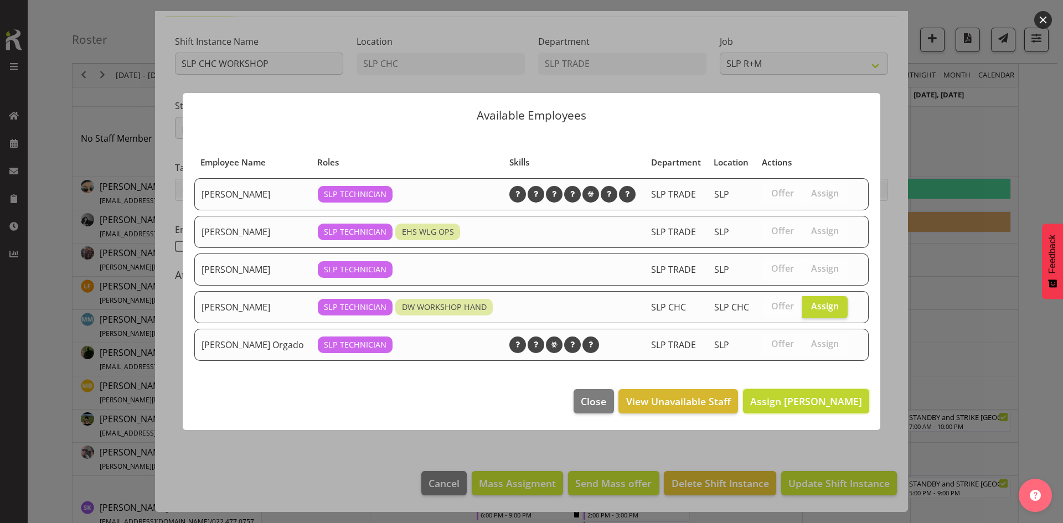
click at [801, 413] on button "Assign [PERSON_NAME]" at bounding box center [806, 401] width 126 height 24
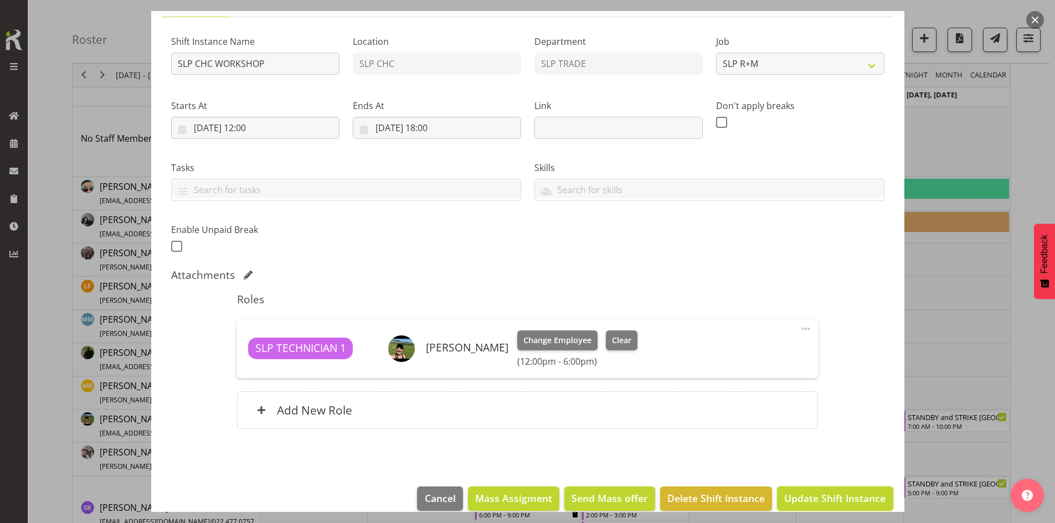
click at [828, 499] on span "Update Shift Instance" at bounding box center [834, 498] width 101 height 14
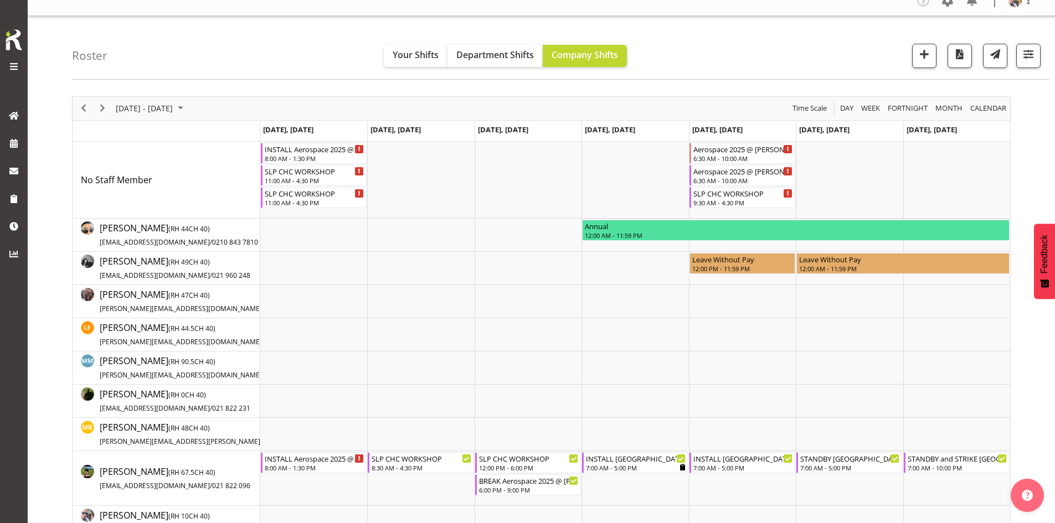
scroll to position [0, 0]
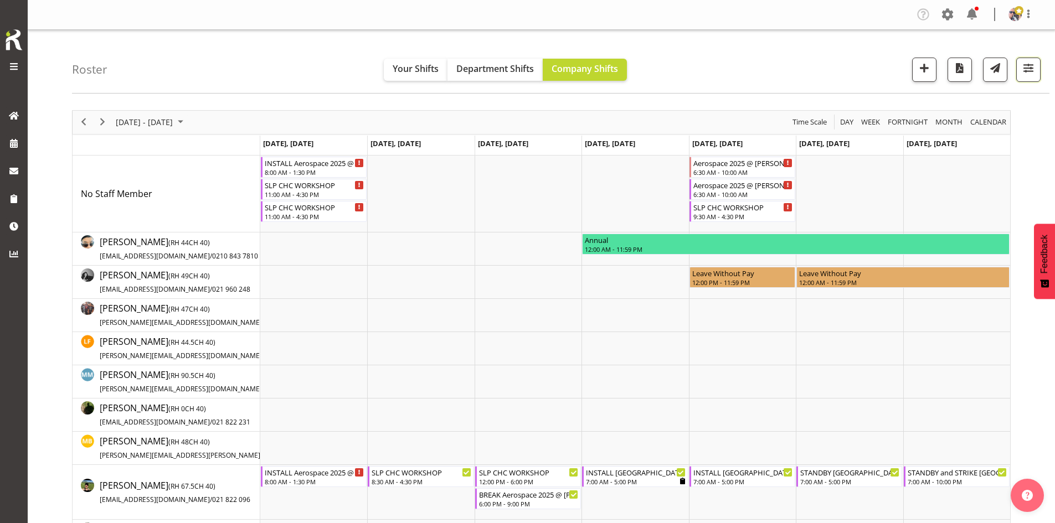
click at [1027, 70] on span "button" at bounding box center [1028, 68] width 14 height 14
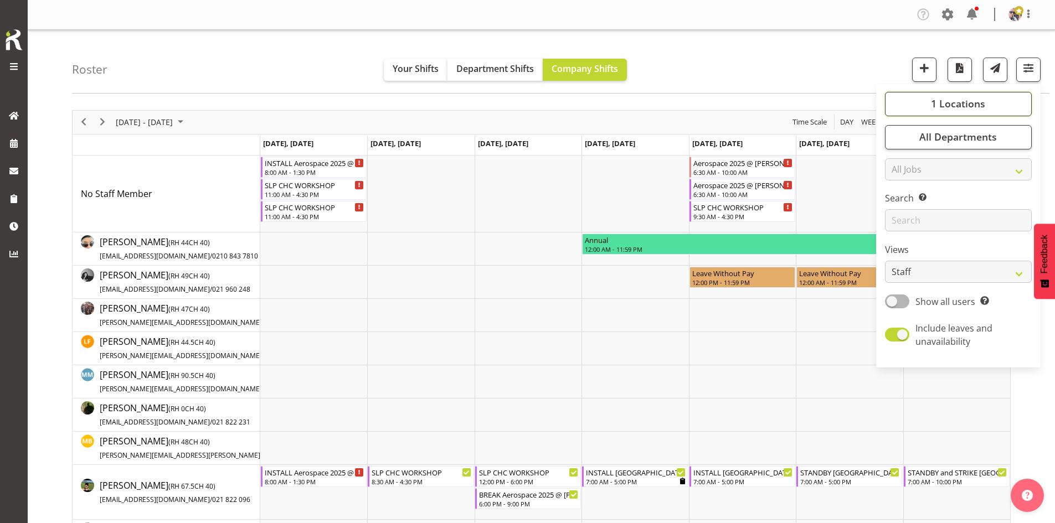
click at [982, 94] on button "1 Locations" at bounding box center [958, 104] width 147 height 24
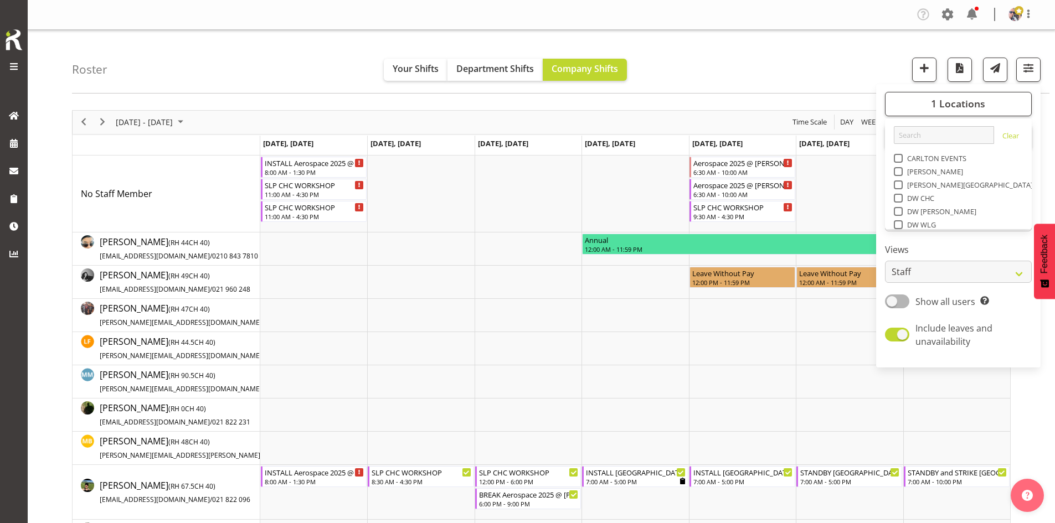
click at [911, 300] on span "SLP" at bounding box center [911, 304] width 17 height 9
click at [901, 301] on input "SLP" at bounding box center [897, 304] width 7 height 7
checkbox input "true"
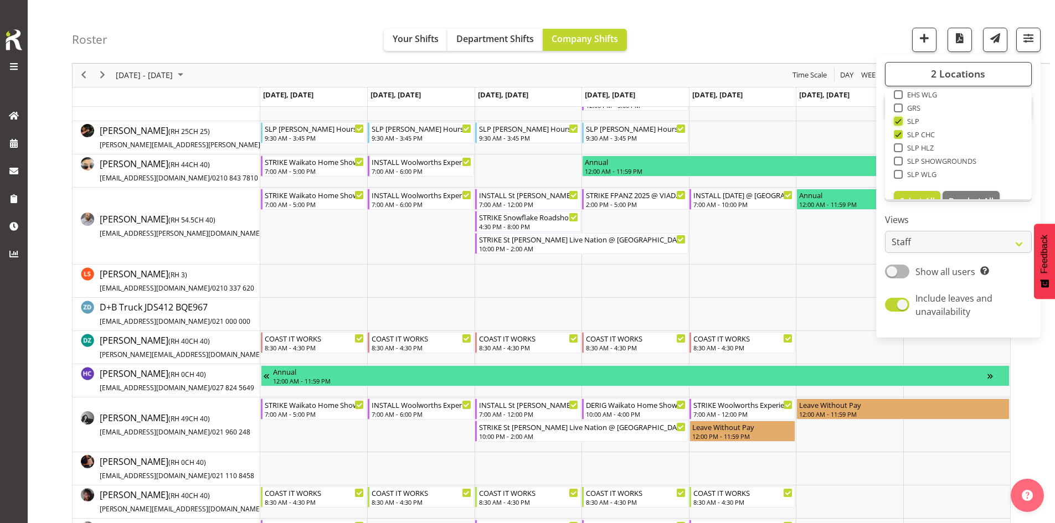
scroll to position [173, 0]
click at [765, 58] on div "Roster Your Shifts Department Shifts Company Shifts 2 Locations Clear CARLTON E…" at bounding box center [561, 32] width 978 height 64
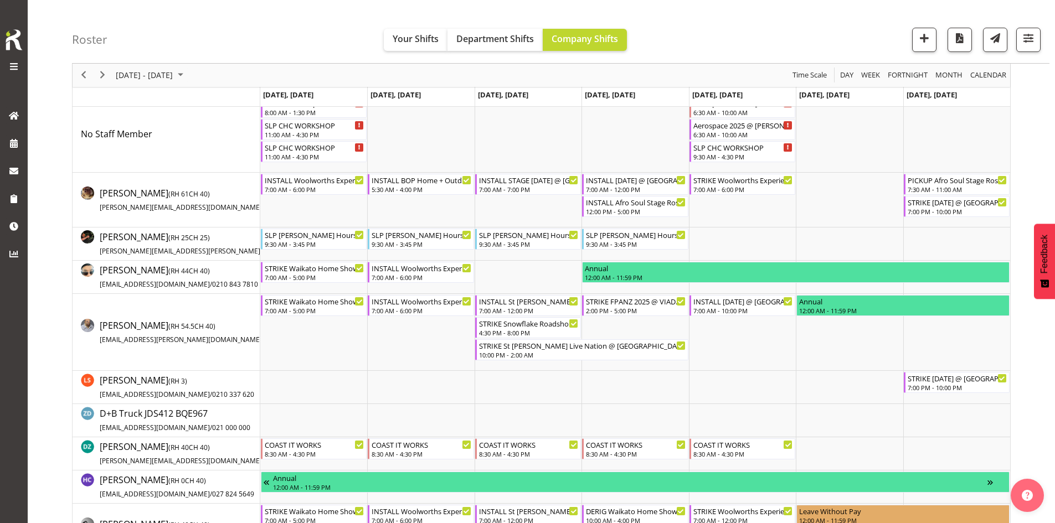
scroll to position [55, 0]
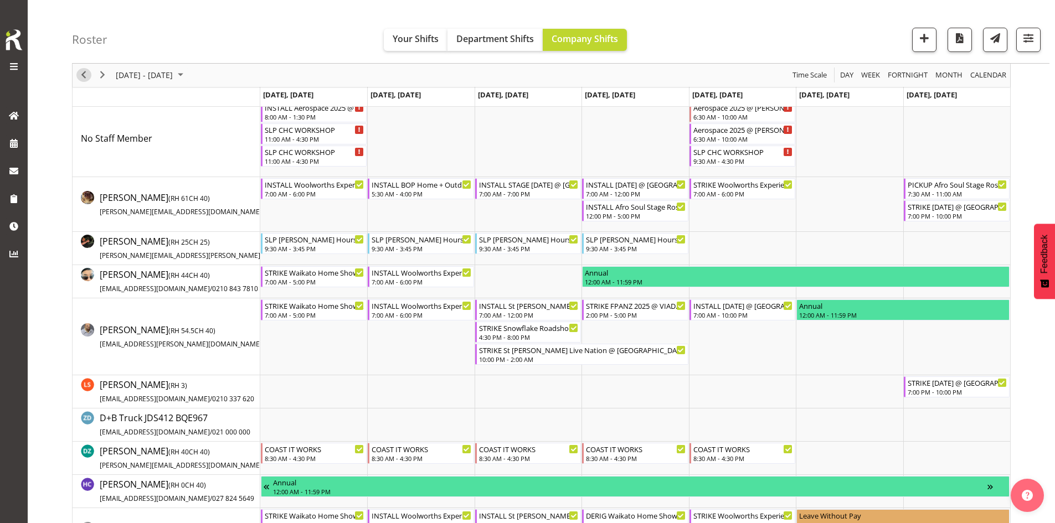
drag, startPoint x: 80, startPoint y: 76, endPoint x: 569, endPoint y: 190, distance: 502.6
click at [80, 76] on span "Previous" at bounding box center [83, 76] width 13 height 14
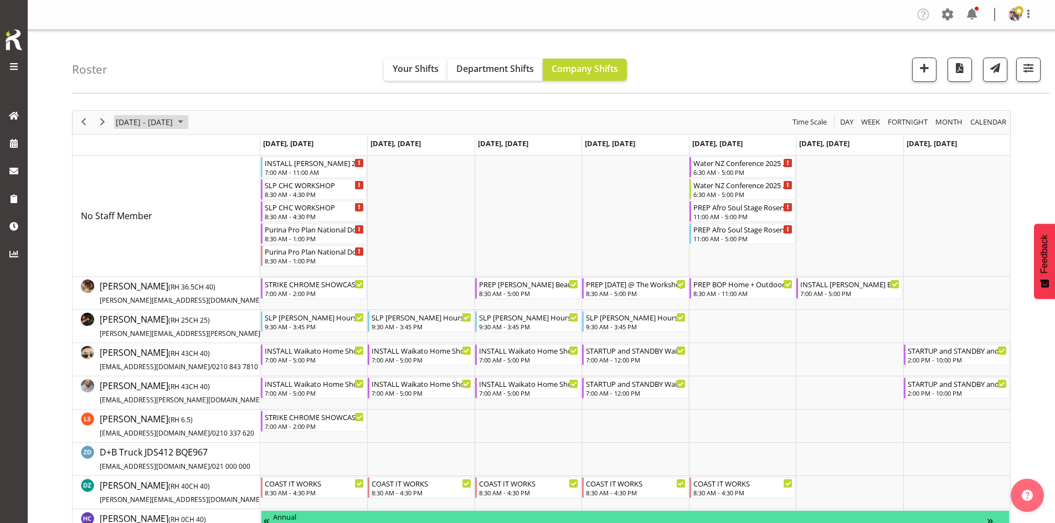
click at [174, 128] on span "[DATE] - [DATE]" at bounding box center [144, 122] width 59 height 14
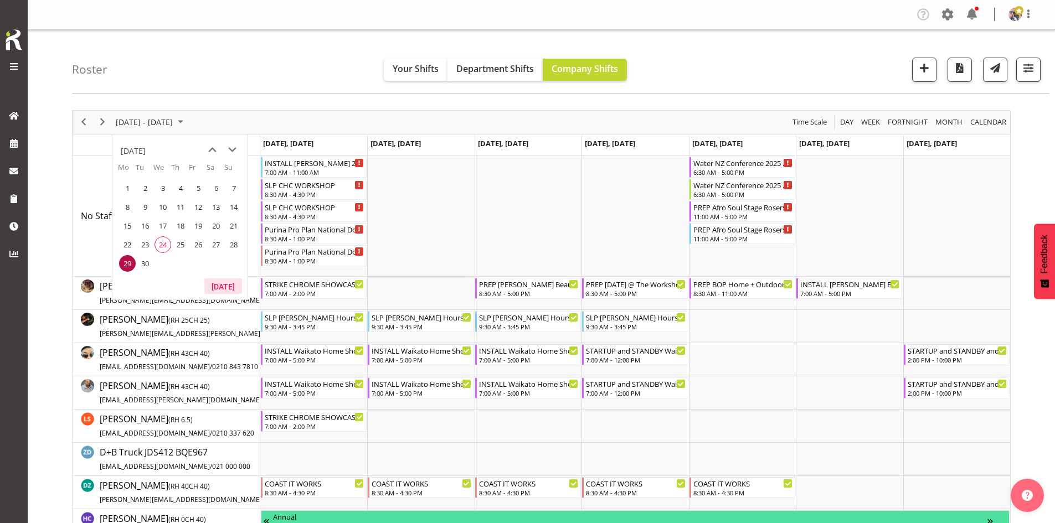
click at [216, 283] on button "[DATE]" at bounding box center [223, 287] width 38 height 16
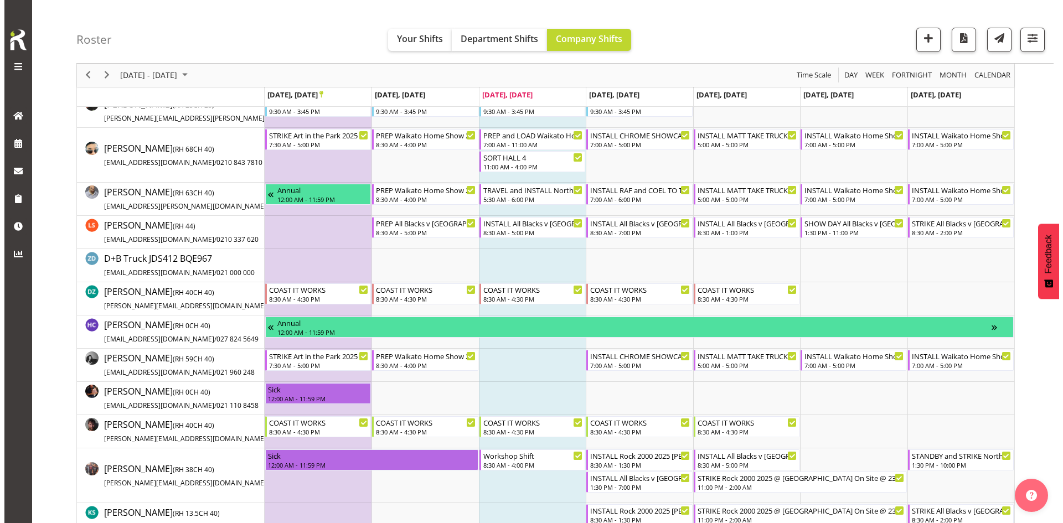
scroll to position [111, 0]
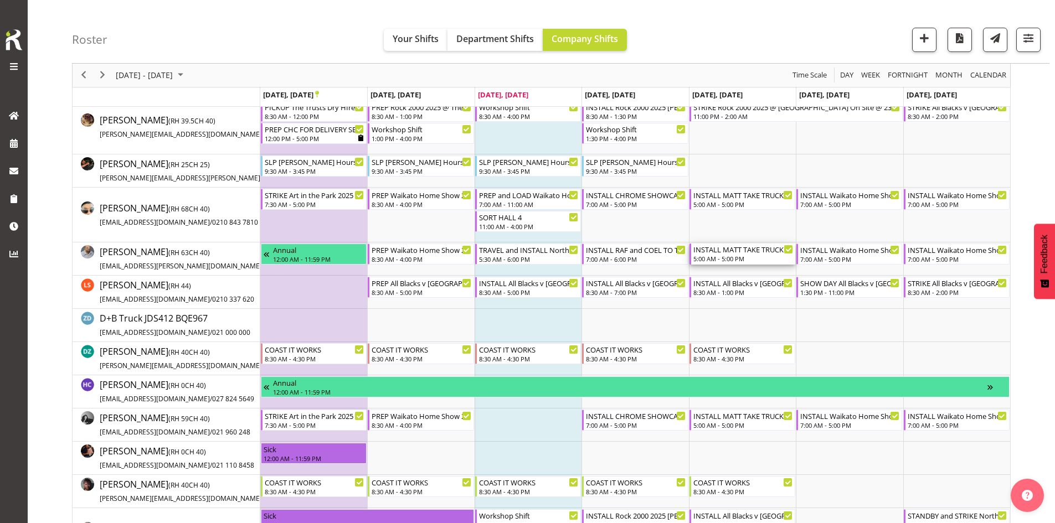
click at [747, 253] on div "INSTALL MATT TAKE TRUCK WITH SCISSOR Waikato Home Show 2025 @ [GEOGRAPHIC_DATA]…" at bounding box center [743, 249] width 100 height 11
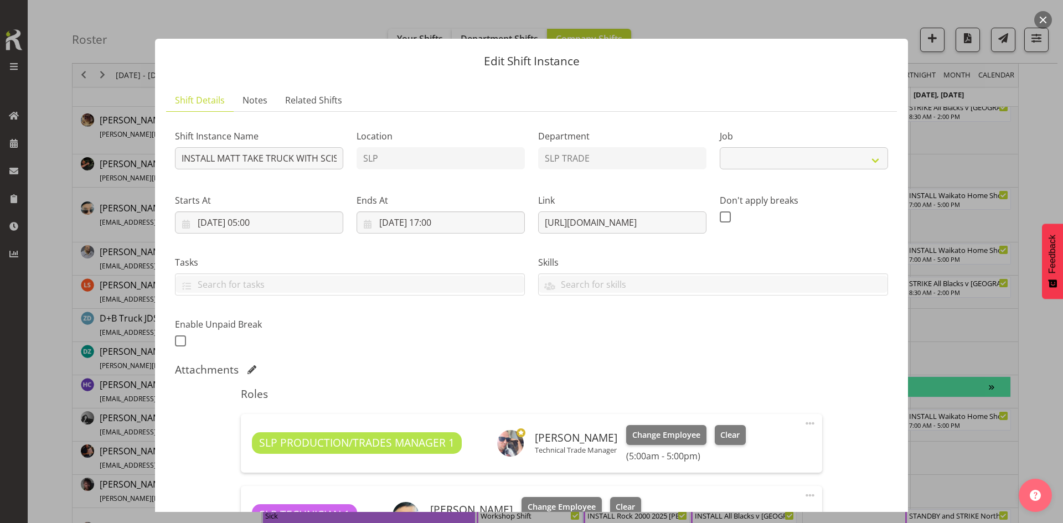
select select "9156"
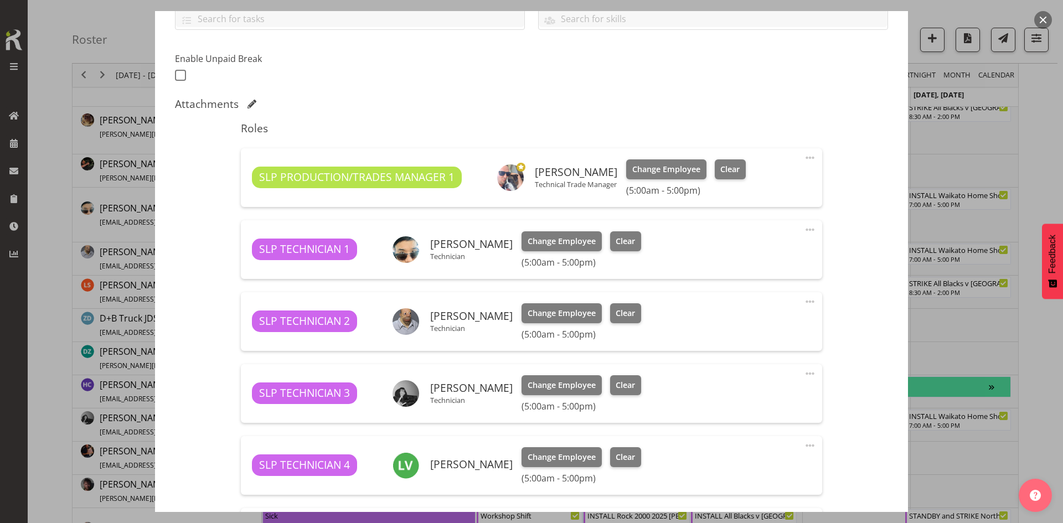
scroll to position [0, 0]
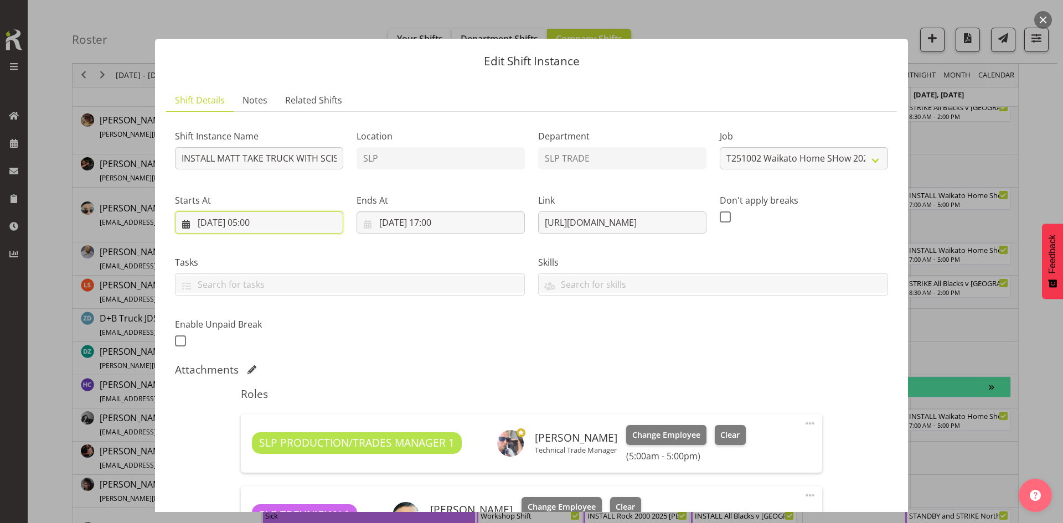
click at [306, 229] on input "[DATE] 05:00" at bounding box center [259, 223] width 168 height 22
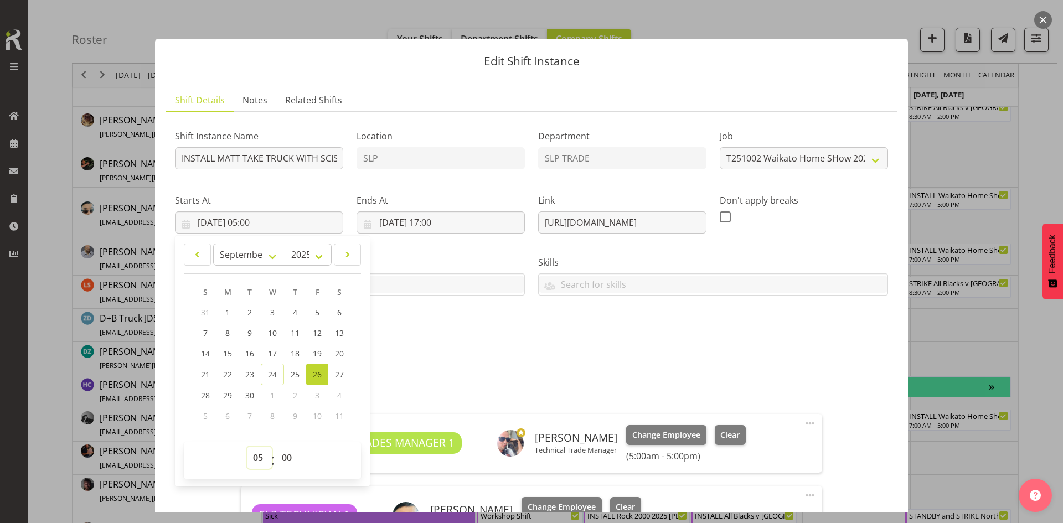
click at [258, 458] on select "00 01 02 03 04 05 06 07 08 09 10 11 12 13 14 15 16 17 18 19 20 21 22 23" at bounding box center [259, 458] width 25 height 22
select select "8"
click at [247, 447] on select "00 01 02 03 04 05 06 07 08 09 10 11 12 13 14 15 16 17 18 19 20 21 22 23" at bounding box center [259, 458] width 25 height 22
type input "[DATE] 08:00"
drag, startPoint x: 291, startPoint y: 459, endPoint x: 293, endPoint y: 452, distance: 7.5
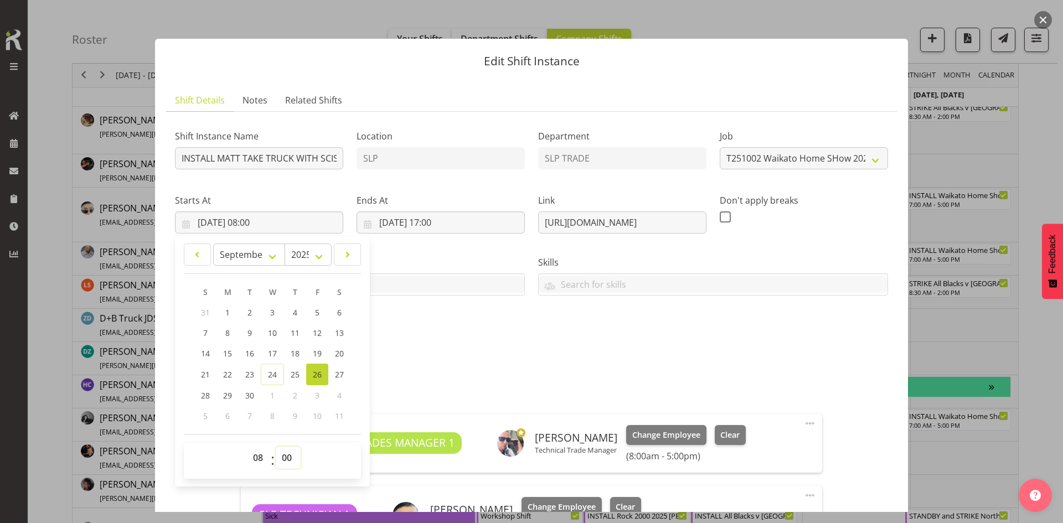
click at [291, 459] on select "00 01 02 03 04 05 06 07 08 09 10 11 12 13 14 15 16 17 18 19 20 21 22 23 24 25 2…" at bounding box center [288, 458] width 25 height 22
select select "30"
click at [276, 447] on select "00 01 02 03 04 05 06 07 08 09 10 11 12 13 14 15 16 17 18 19 20 21 22 23 24 25 2…" at bounding box center [288, 458] width 25 height 22
type input "[DATE] 08:30"
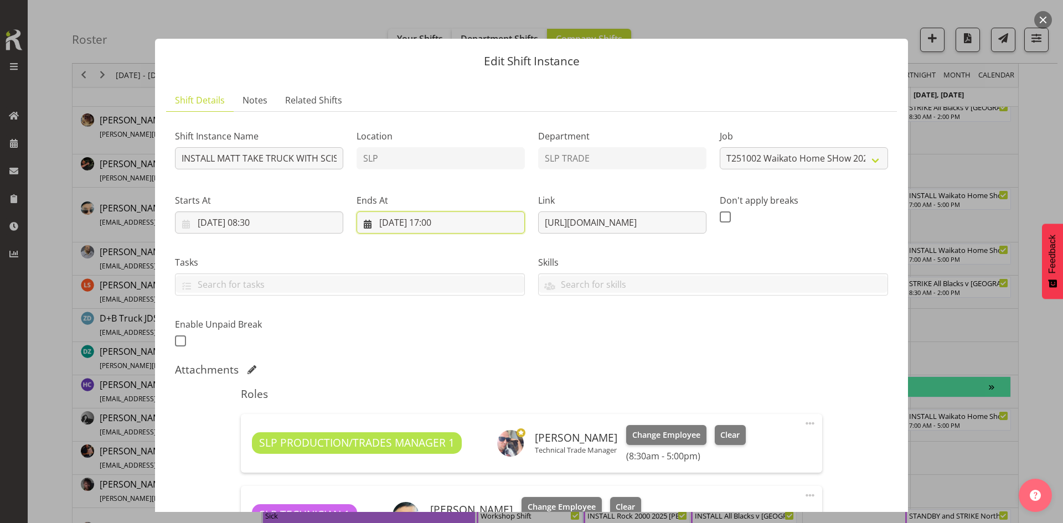
click at [463, 230] on input "[DATE] 17:00" at bounding box center [441, 223] width 168 height 22
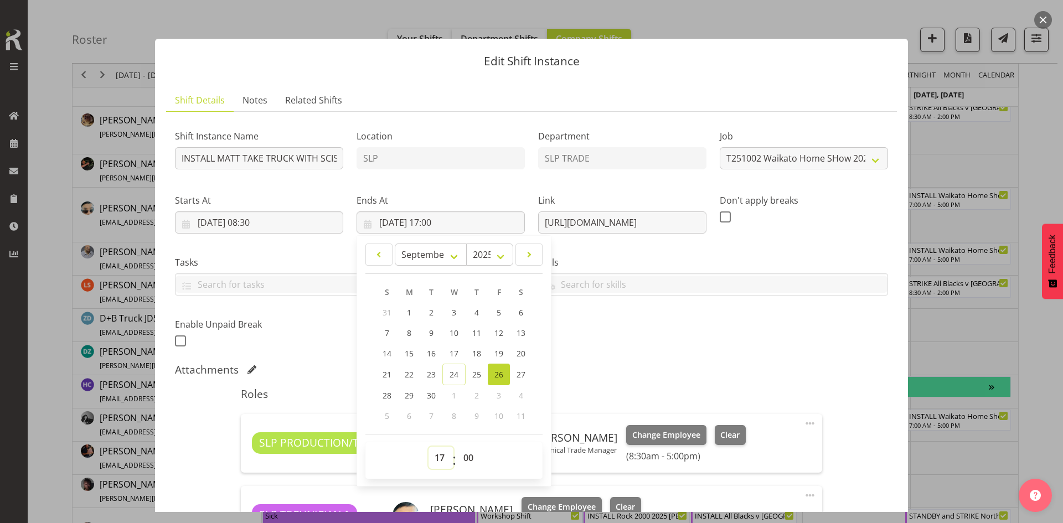
drag, startPoint x: 433, startPoint y: 454, endPoint x: 436, endPoint y: 447, distance: 7.2
click at [433, 454] on select "00 01 02 03 04 05 06 07 08 09 10 11 12 13 14 15 16 17 18 19 20 21 22 23" at bounding box center [441, 458] width 25 height 22
select select "18"
click at [429, 447] on select "00 01 02 03 04 05 06 07 08 09 10 11 12 13 14 15 16 17 18 19 20 21 22 23" at bounding box center [441, 458] width 25 height 22
type input "[DATE] 18:00"
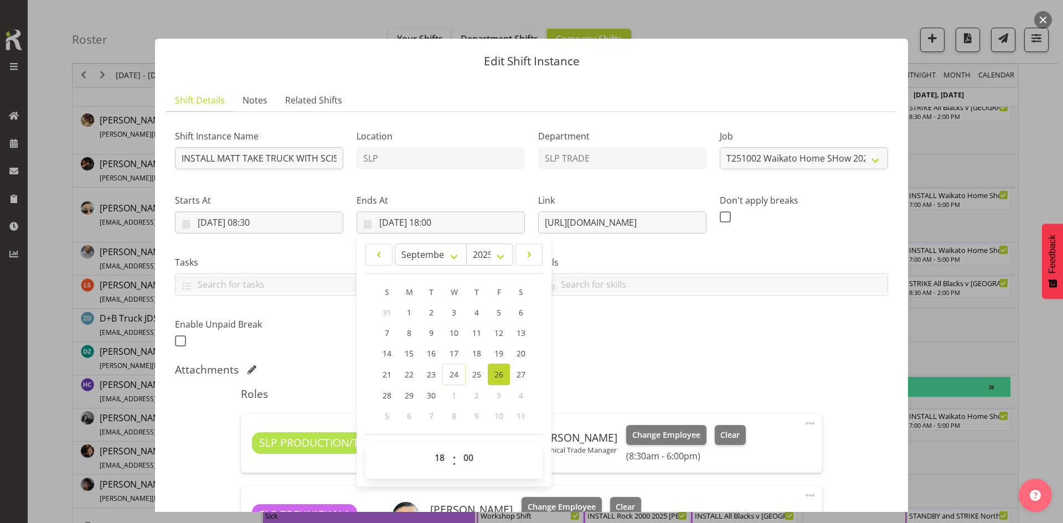
click at [681, 332] on div "Shift Instance Name INSTALL MATT TAKE TRUCK WITH SCISSOR Waikato Home Show 2025…" at bounding box center [531, 235] width 727 height 243
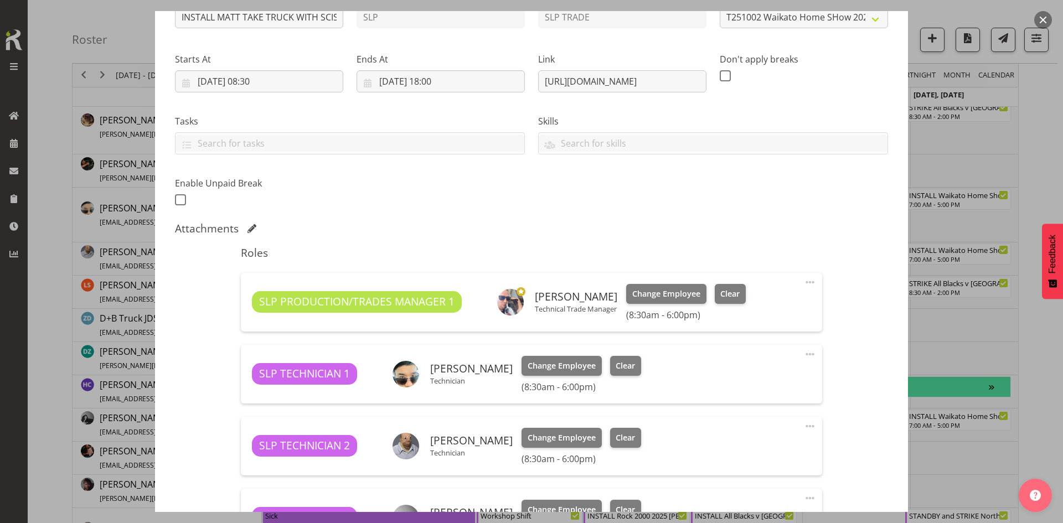
scroll to position [332, 0]
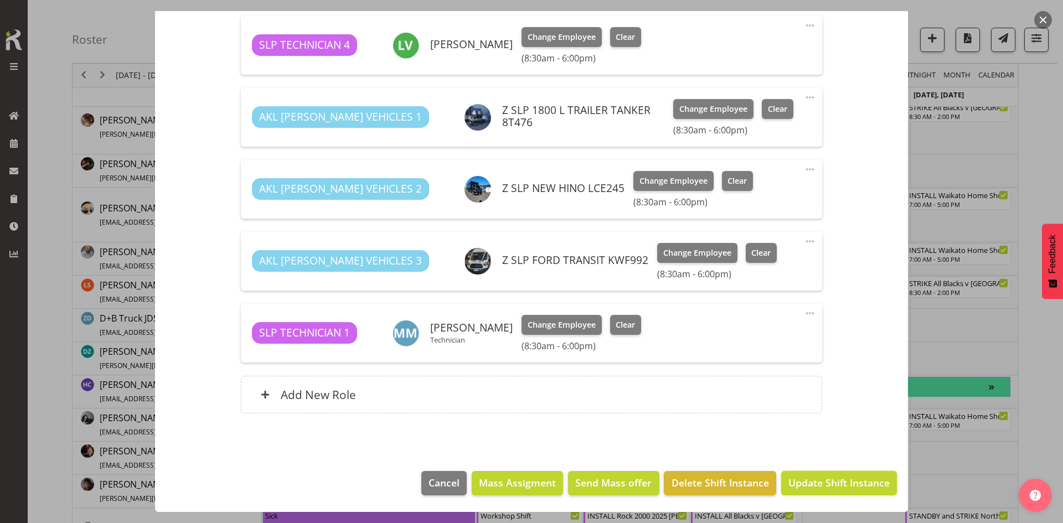
click at [804, 485] on span "Update Shift Instance" at bounding box center [839, 483] width 101 height 14
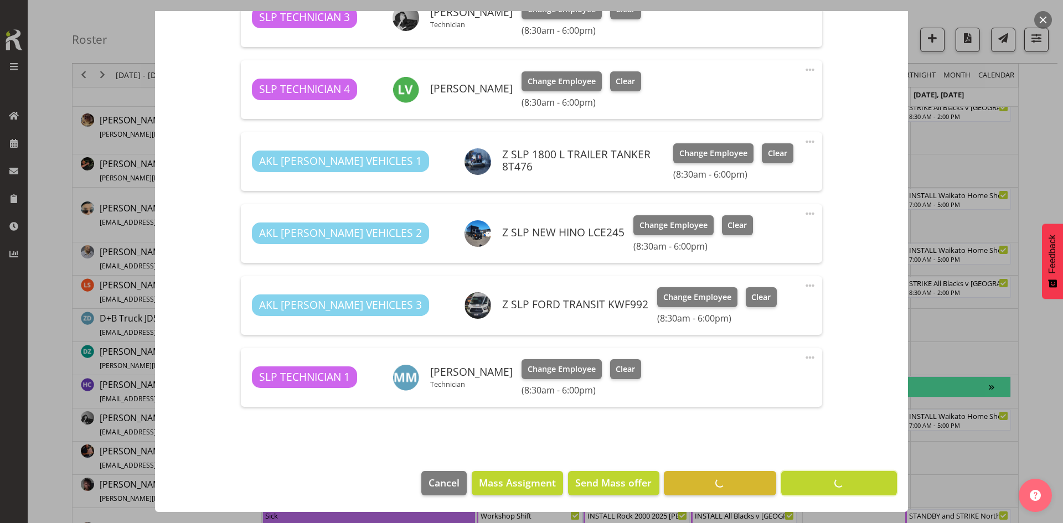
scroll to position [642, 0]
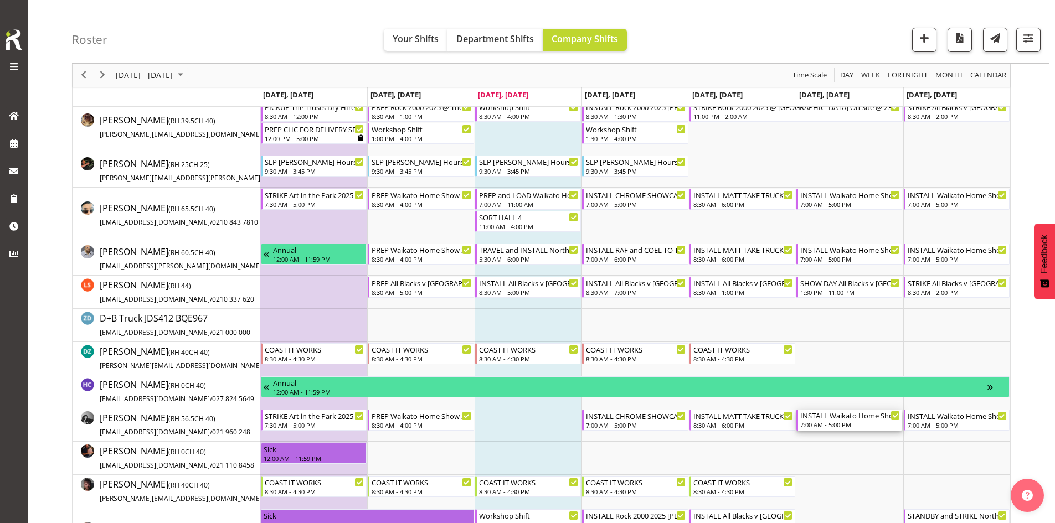
click at [815, 422] on div "7:00 AM - 5:00 PM" at bounding box center [850, 424] width 100 height 9
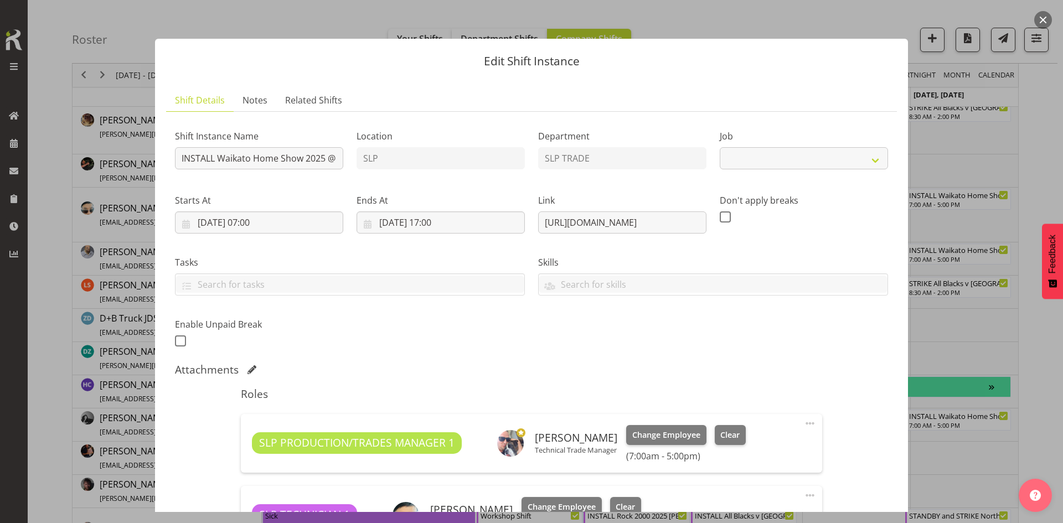
click at [929, 254] on div at bounding box center [531, 261] width 1063 height 523
select select "9156"
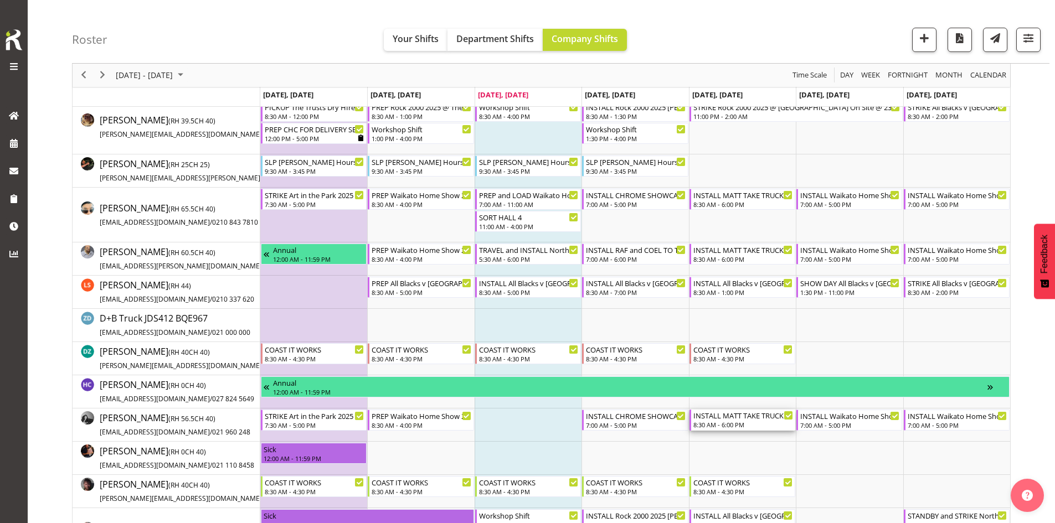
click at [764, 422] on div "8:30 AM - 6:00 PM" at bounding box center [743, 424] width 100 height 9
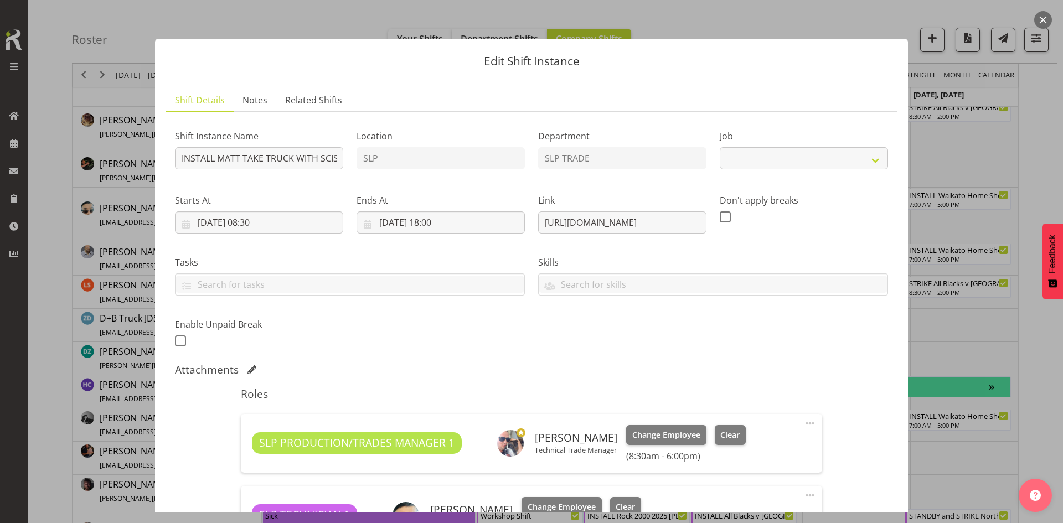
select select "9156"
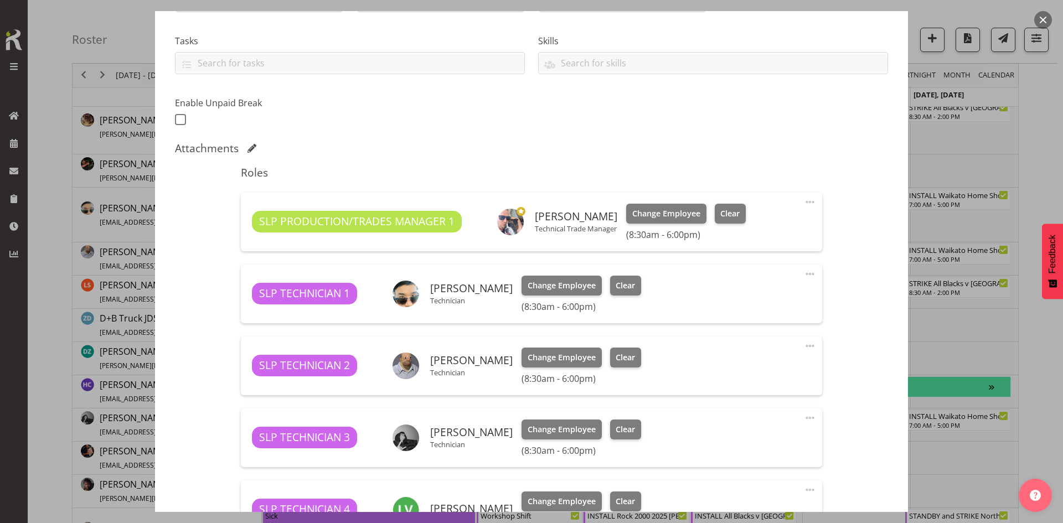
scroll to position [0, 0]
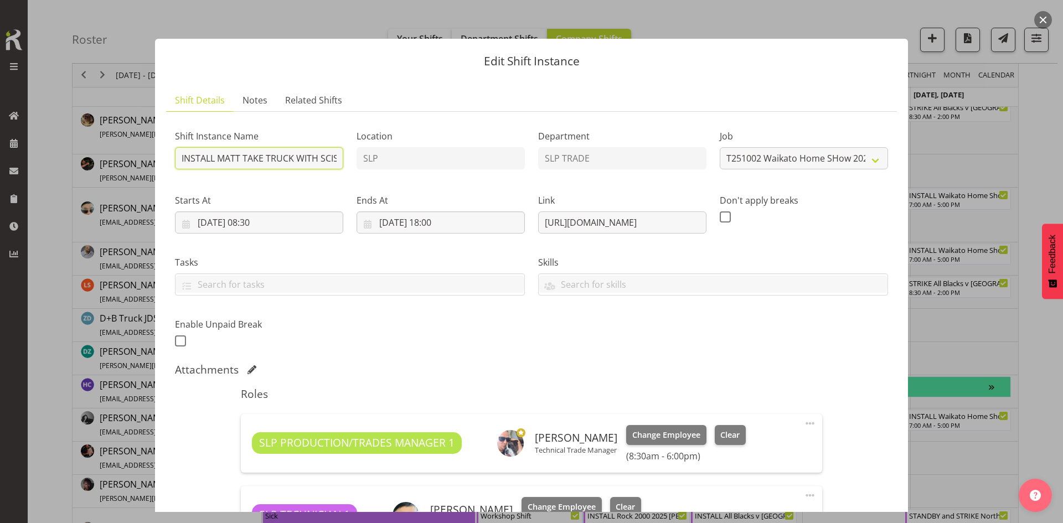
click at [298, 162] on input "INSTALL MATT TAKE TRUCK WITH SCISSOR Waikato Home Show 2025 @ [GEOGRAPHIC_DATA]…" at bounding box center [259, 158] width 168 height 22
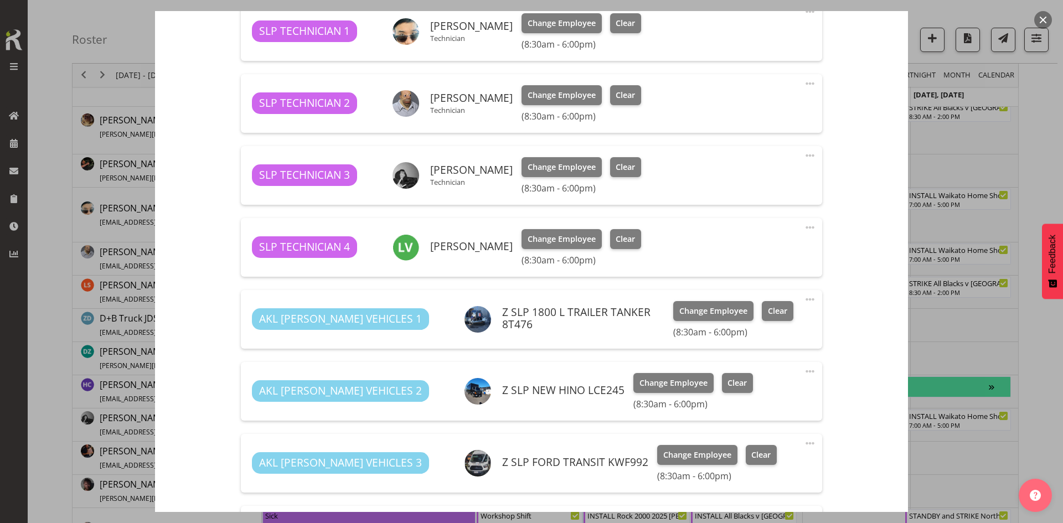
scroll to position [665, 0]
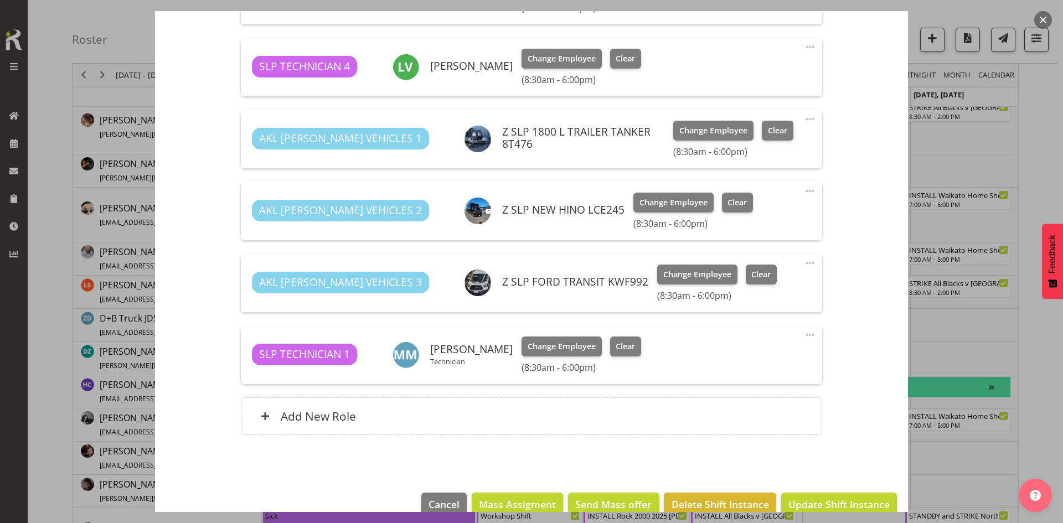
type input "INSTALL MATT TAKE TRUCK WITH SCISSOR Waikato Home Show 2025 @ [GEOGRAPHIC_DATA]…"
click at [803, 497] on span "Update Shift Instance" at bounding box center [839, 504] width 101 height 14
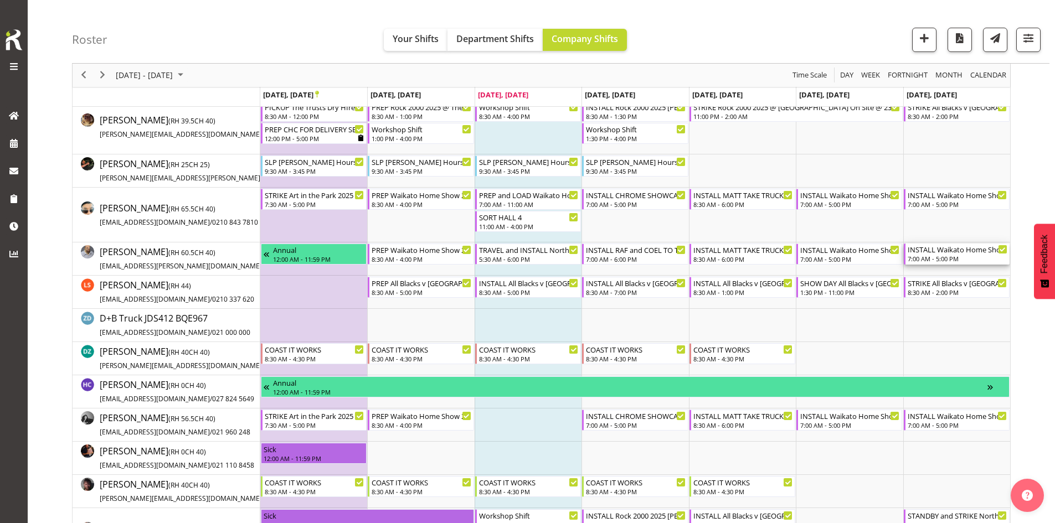
click at [910, 256] on div "7:00 AM - 5:00 PM" at bounding box center [958, 258] width 100 height 9
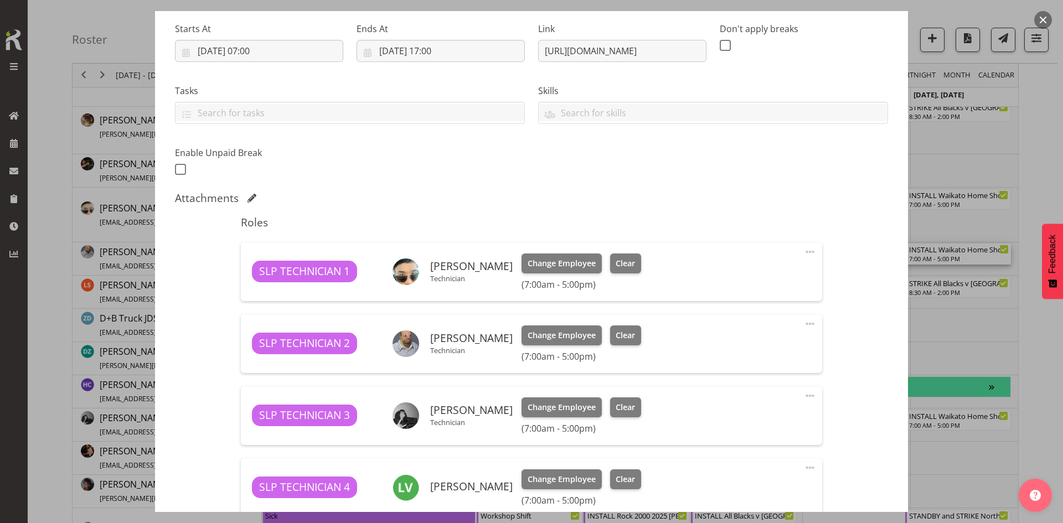
select select "9156"
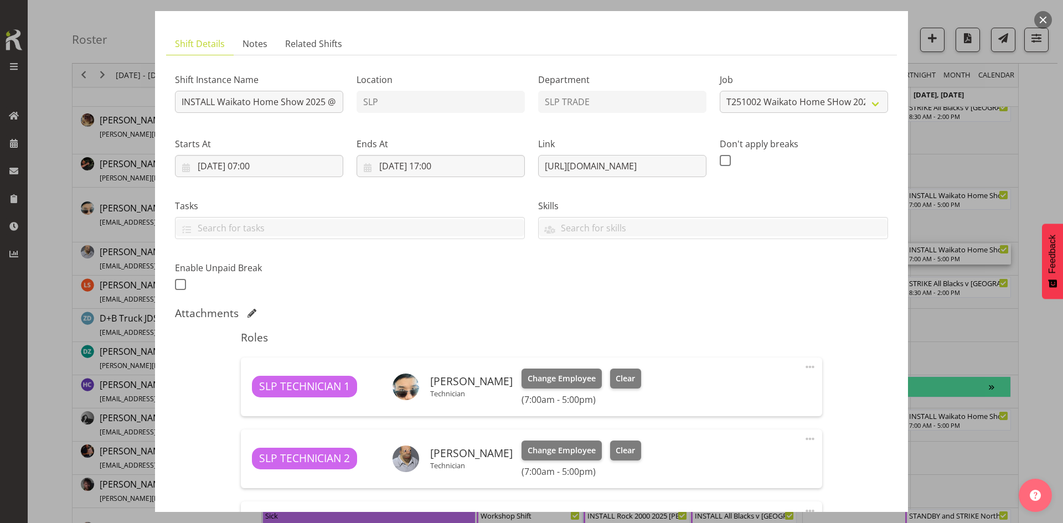
scroll to position [0, 0]
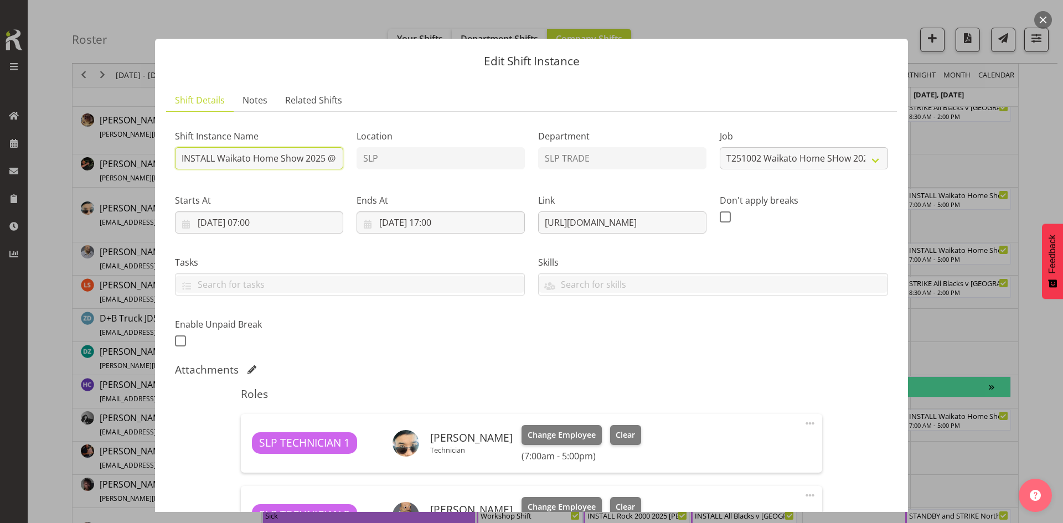
drag, startPoint x: 214, startPoint y: 161, endPoint x: 173, endPoint y: 162, distance: 41.0
click at [173, 162] on div "Shift Instance Name INSTALL Waikato Home Show 2025 @ [GEOGRAPHIC_DATA]" at bounding box center [259, 146] width 182 height 64
type input "TRAVEL ONLY NO INSTALL Waikato Home Show 2025 @ [GEOGRAPHIC_DATA]"
click at [305, 215] on input "[DATE] 07:00" at bounding box center [259, 223] width 168 height 22
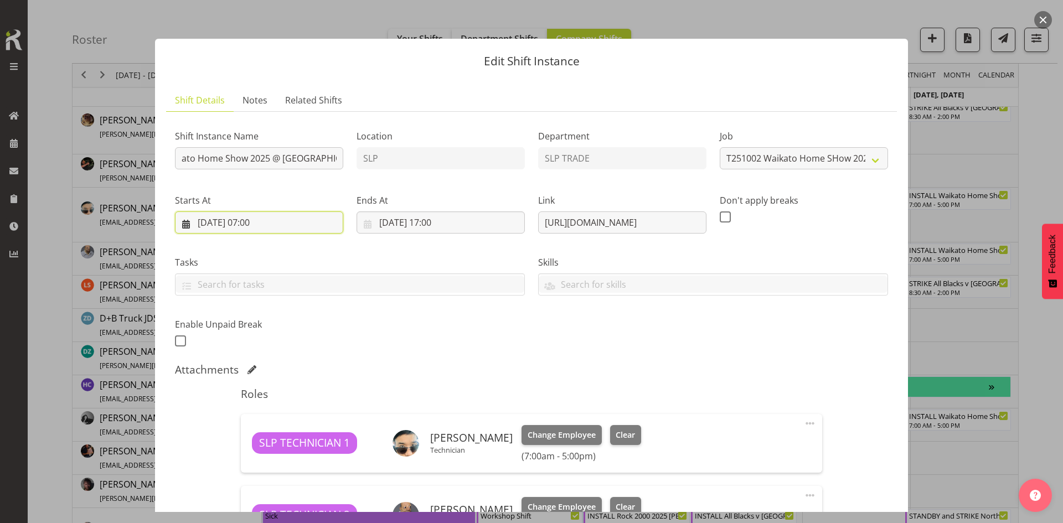
scroll to position [0, 0]
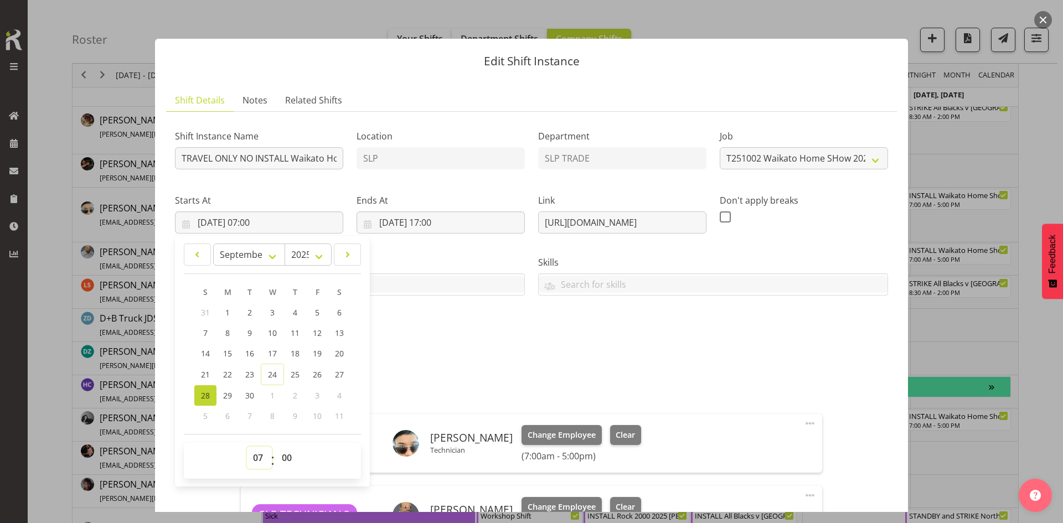
click at [257, 454] on select "00 01 02 03 04 05 06 07 08 09 10 11 12 13 14 15 16 17 18 19 20 21 22 23" at bounding box center [259, 458] width 25 height 22
select select "14"
click at [247, 447] on select "00 01 02 03 04 05 06 07 08 09 10 11 12 13 14 15 16 17 18 19 20 21 22 23" at bounding box center [259, 458] width 25 height 22
type input "[DATE] 14:00"
click at [453, 236] on div "Ends At [DATE] 17:00 January February March April May June July August Septembe…" at bounding box center [441, 209] width 182 height 62
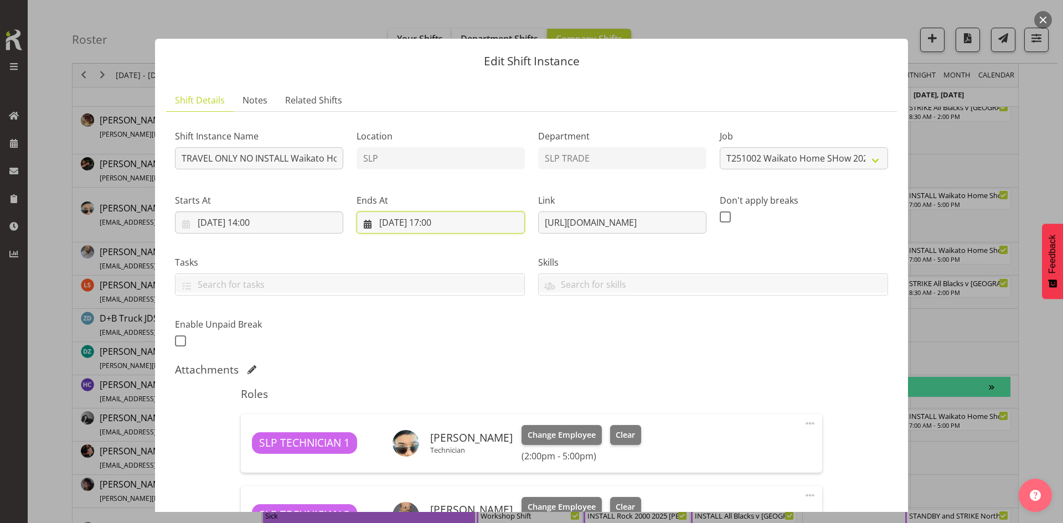
click at [456, 231] on input "[DATE] 17:00" at bounding box center [441, 223] width 168 height 22
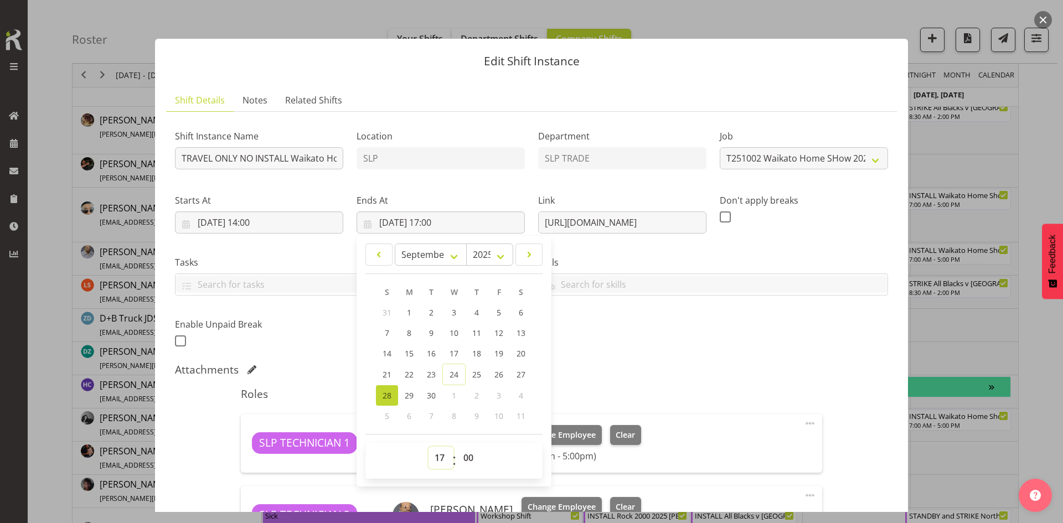
click at [437, 451] on select "00 01 02 03 04 05 06 07 08 09 10 11 12 13 14 15 16 17 18 19 20 21 22 23" at bounding box center [441, 458] width 25 height 22
select select "18"
click at [429, 447] on select "00 01 02 03 04 05 06 07 08 09 10 11 12 13 14 15 16 17 18 19 20 21 22 23" at bounding box center [441, 458] width 25 height 22
type input "[DATE] 18:00"
click at [683, 348] on div "Shift Instance Name TRAVEL ONLY NO INSTALL Waikato Home Show 2025 @ Claudelands…" at bounding box center [531, 235] width 727 height 243
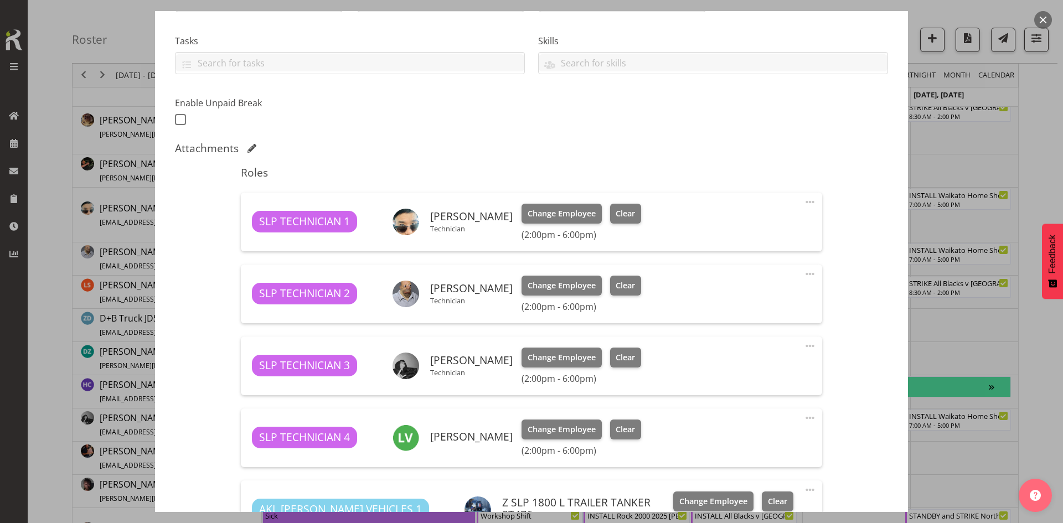
scroll to position [398, 0]
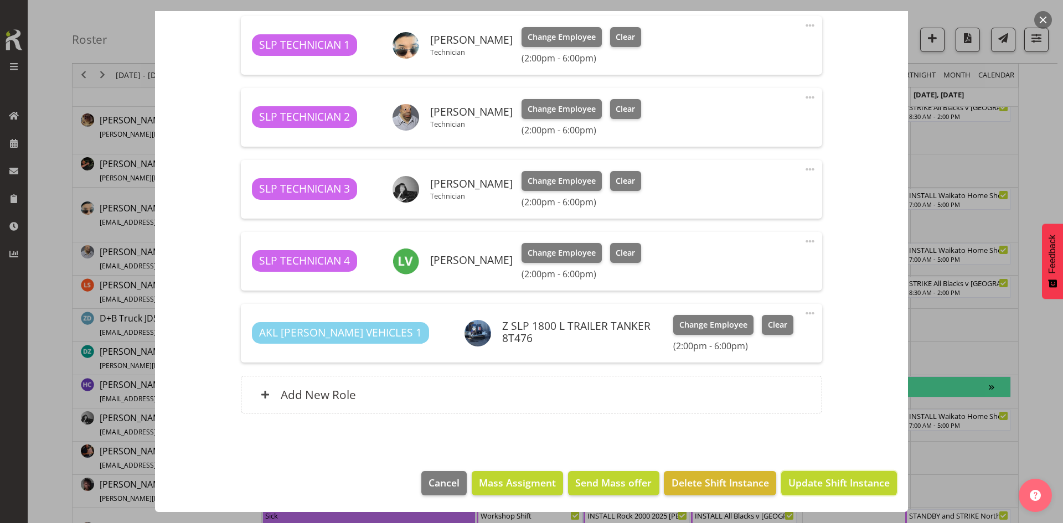
click at [835, 488] on span "Update Shift Instance" at bounding box center [839, 483] width 101 height 14
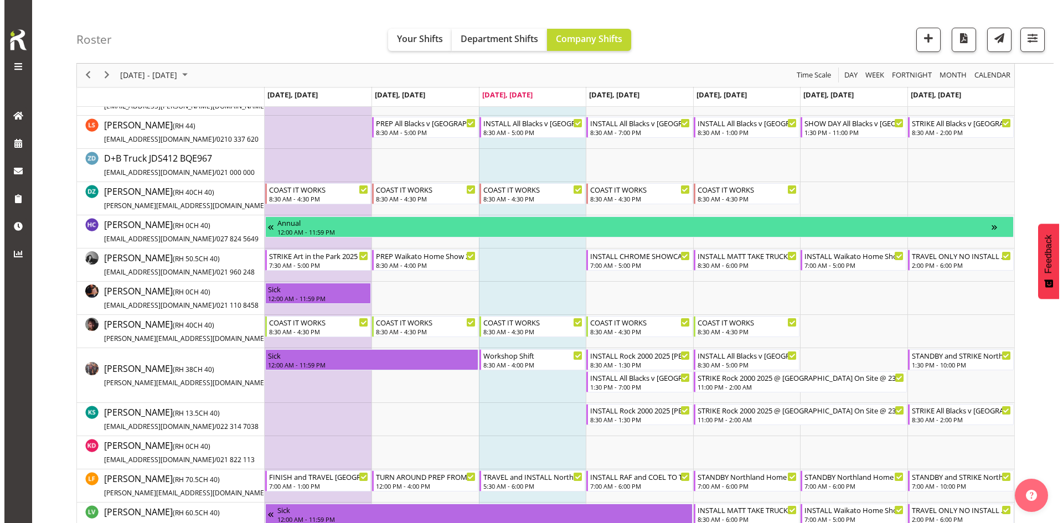
scroll to position [332, 0]
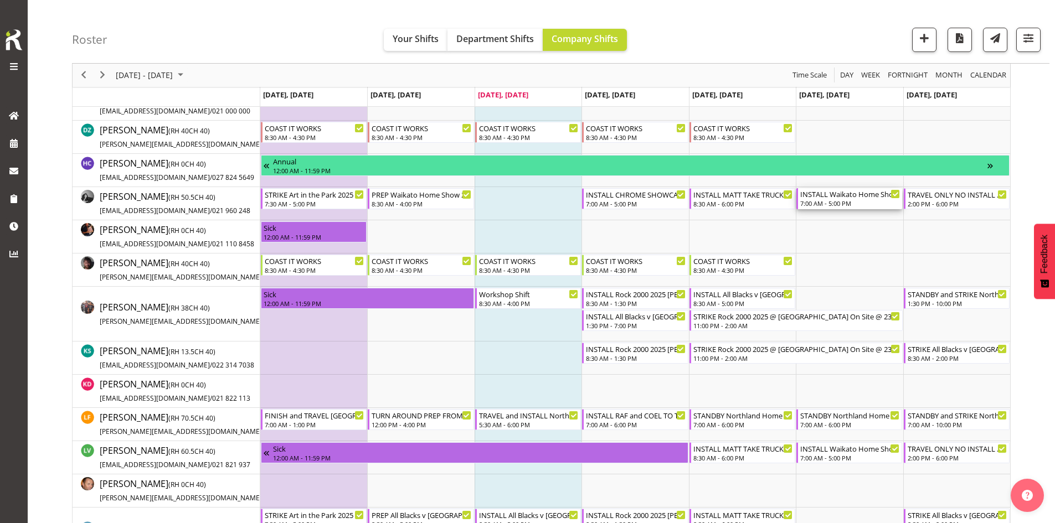
click at [841, 198] on div "INSTALL Waikato Home Show 2025 @ [GEOGRAPHIC_DATA]" at bounding box center [850, 193] width 100 height 11
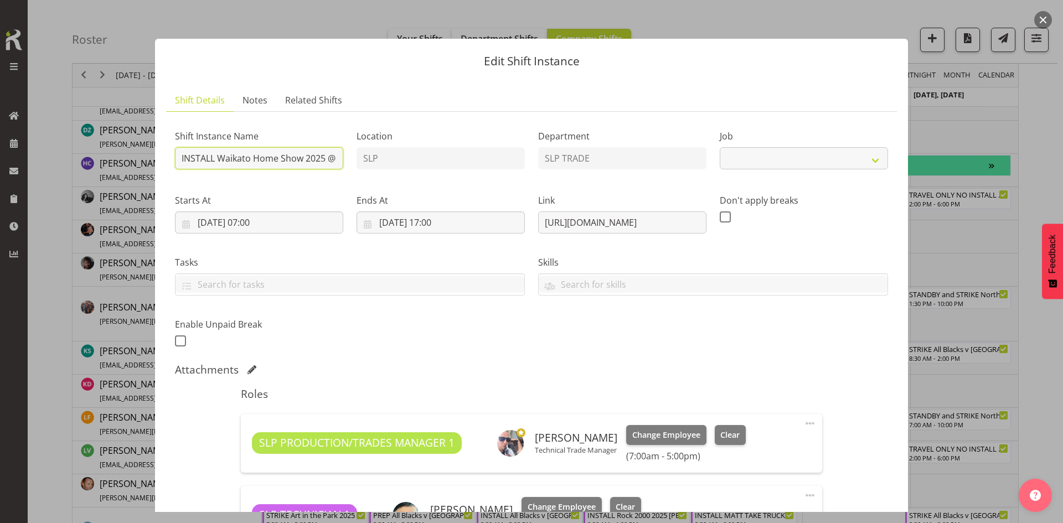
click at [263, 165] on input "INSTALL Waikato Home Show 2025 @ [GEOGRAPHIC_DATA]" at bounding box center [259, 158] width 168 height 22
select select "9156"
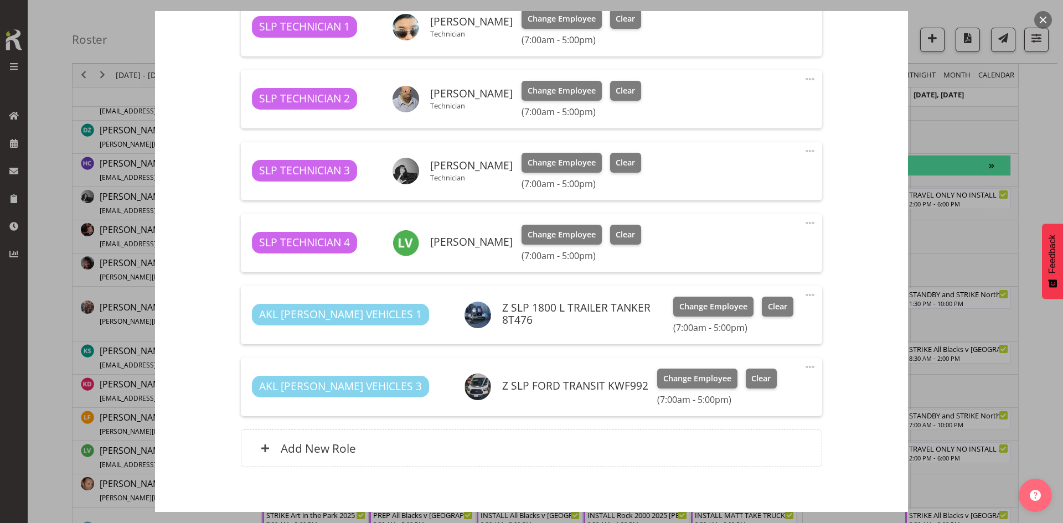
scroll to position [542, 0]
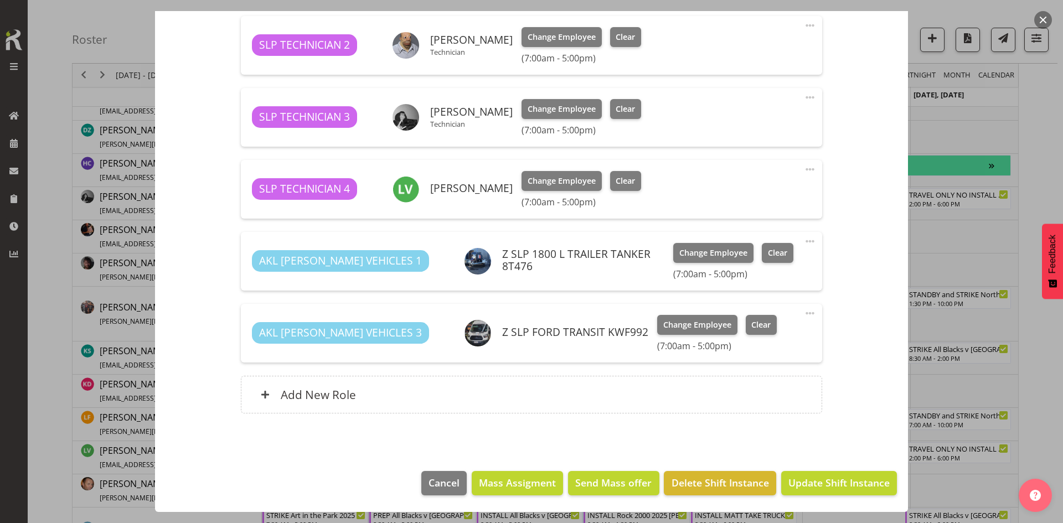
type input "INSTALL Waikato Home Show 2025 @ Claudelands ONSITE 0800"
click at [813, 474] on button "Update Shift Instance" at bounding box center [840, 483] width 116 height 24
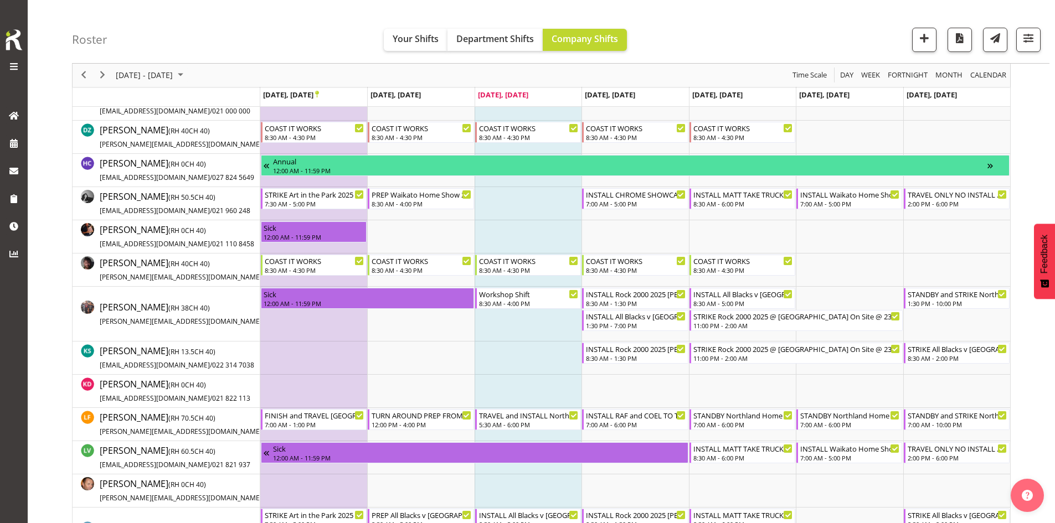
scroll to position [397, 0]
